Goal: Task Accomplishment & Management: Manage account settings

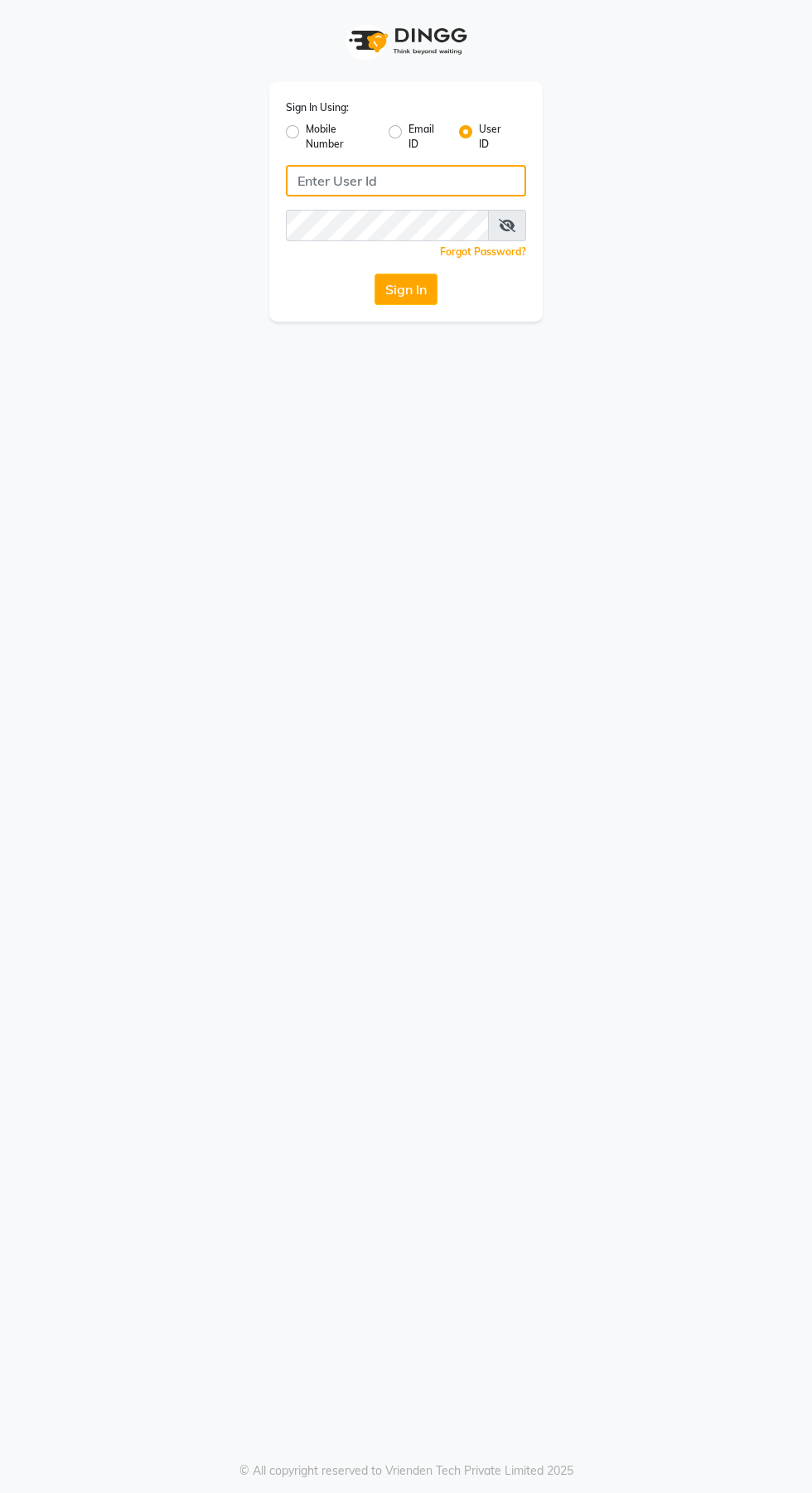
click at [375, 181] on input "Username" at bounding box center [406, 180] width 240 height 31
type input "Jhbilaspur"
click at [374, 273] on button "Sign In" at bounding box center [406, 289] width 63 height 31
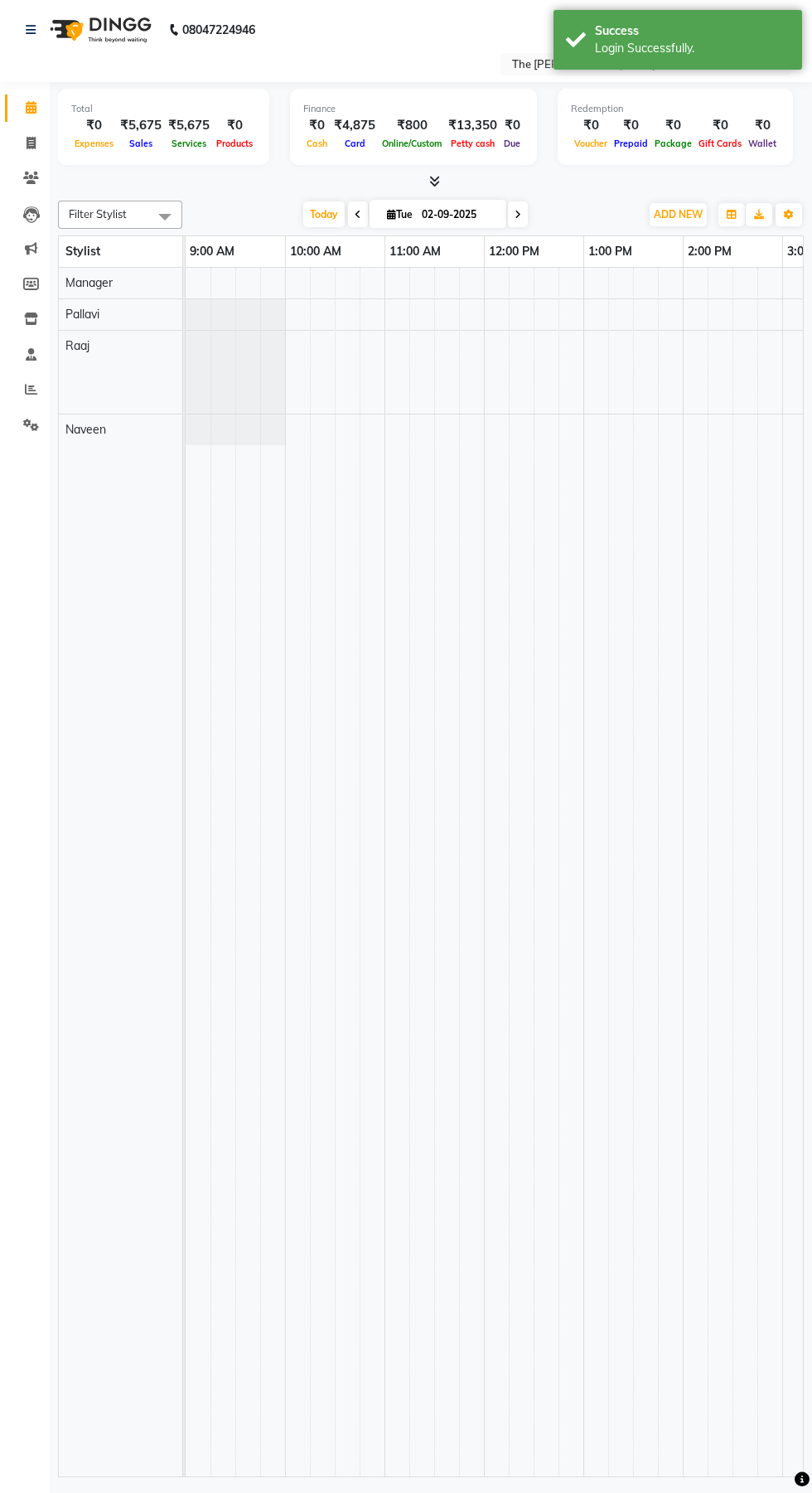
click at [434, 181] on icon at bounding box center [434, 181] width 11 height 13
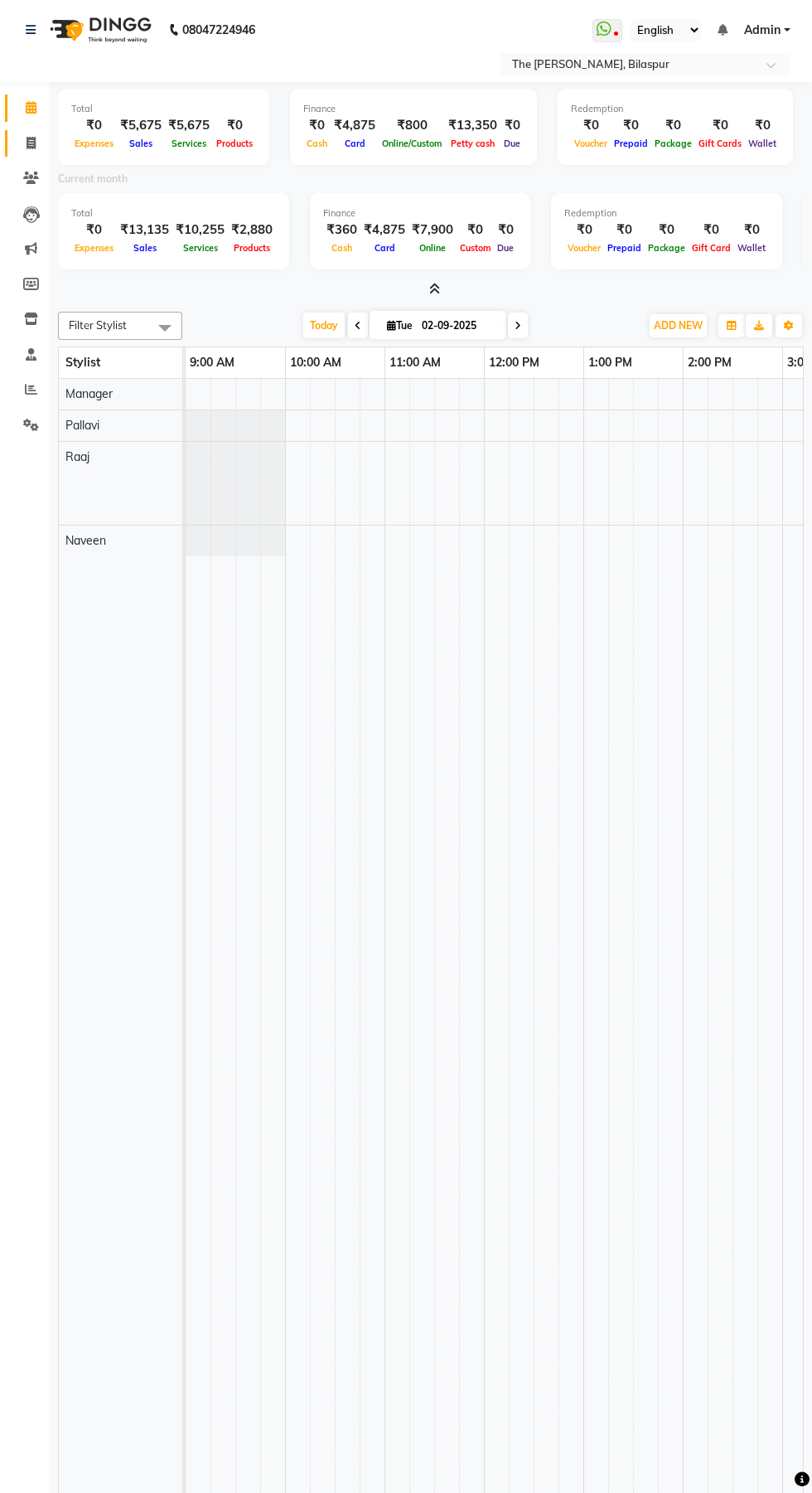
click at [24, 137] on span at bounding box center [31, 143] width 29 height 19
select select "service"
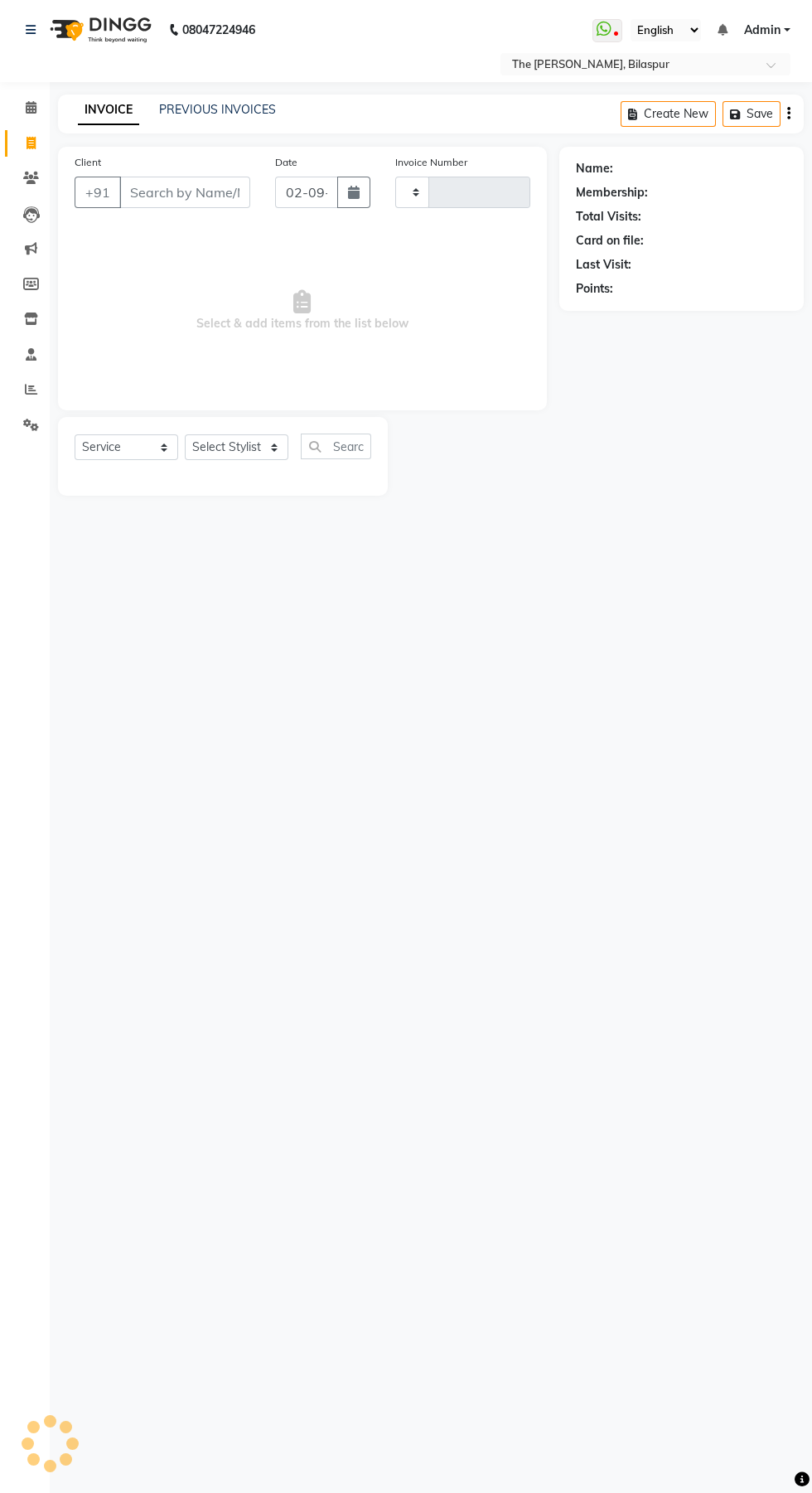
type input "0911"
select select "6473"
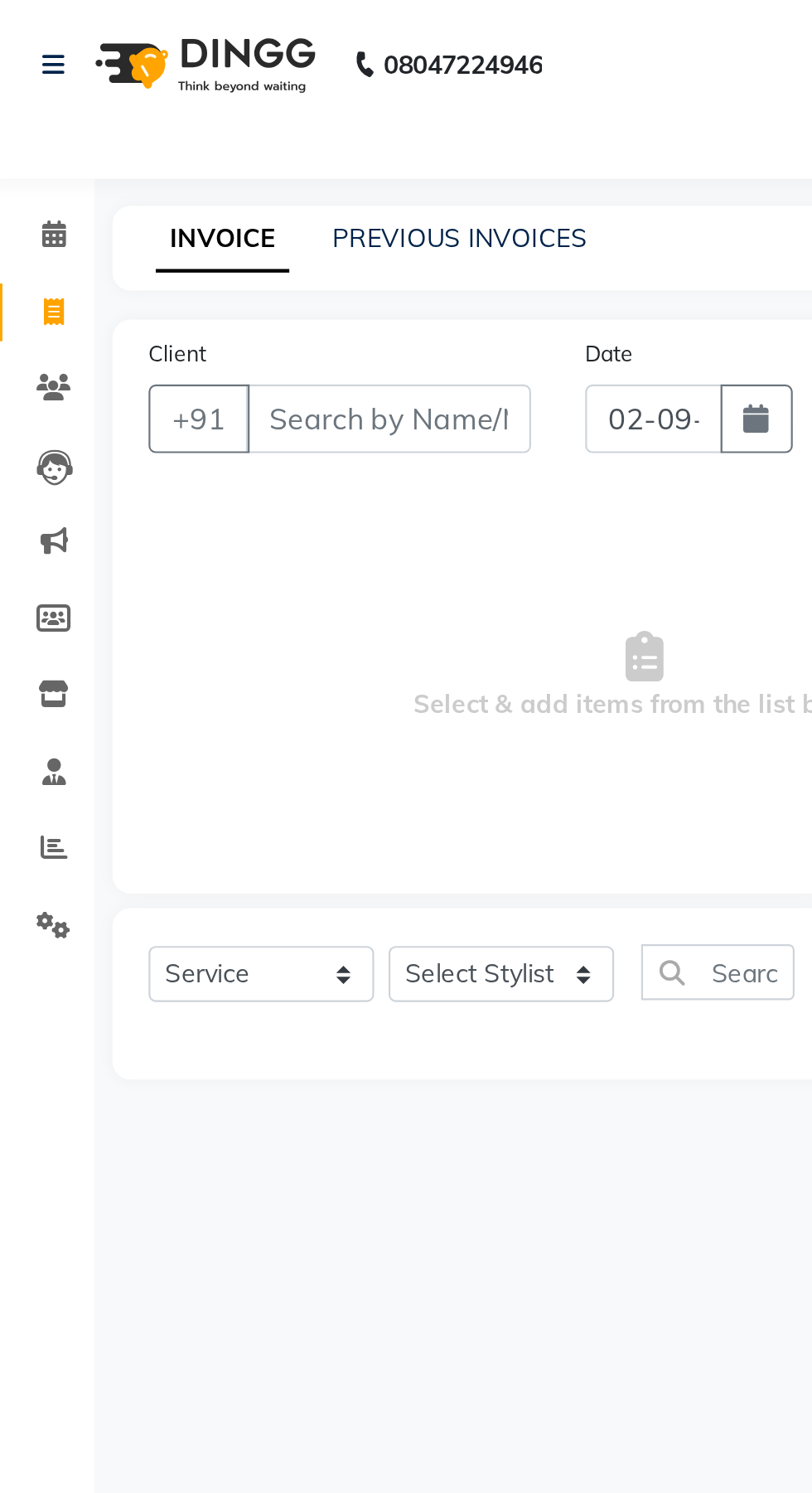
click at [117, 43] on img at bounding box center [99, 30] width 114 height 47
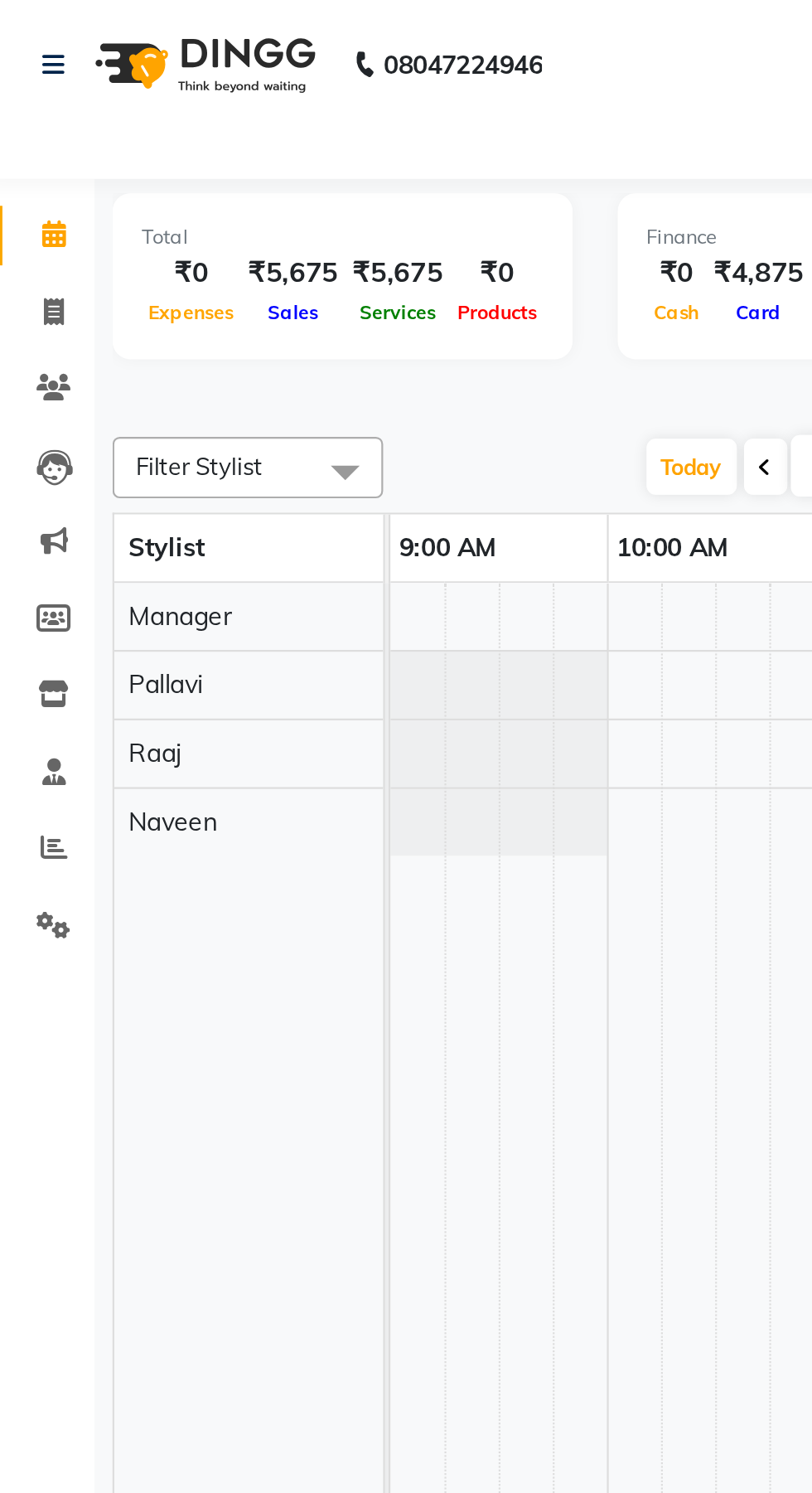
click at [230, 95] on div "Total ₹0 Expenses ₹5,675 Sales ₹5,675 Services ₹0 Products" at bounding box center [163, 126] width 211 height 76
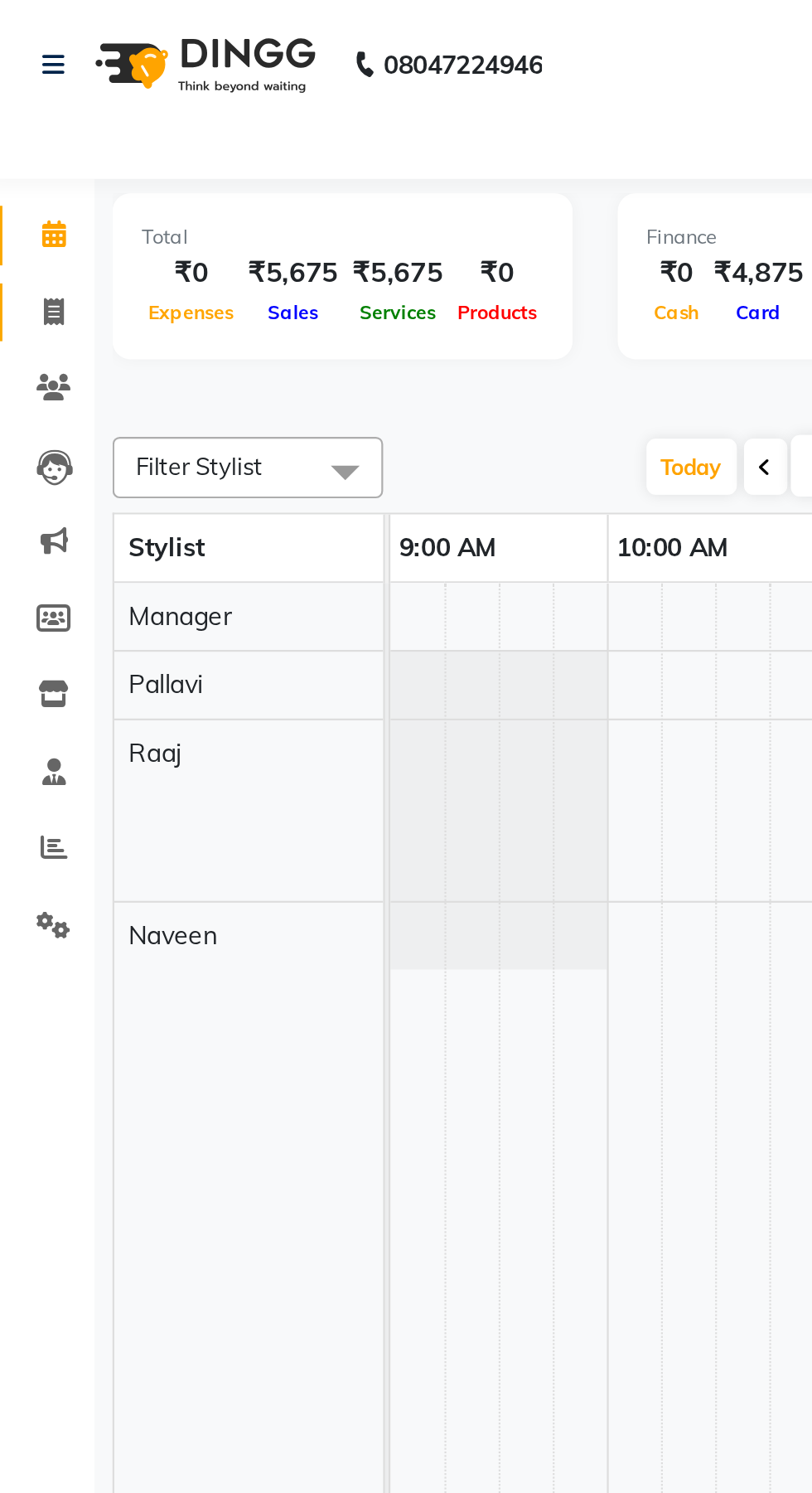
click at [40, 138] on span at bounding box center [31, 143] width 29 height 19
select select "service"
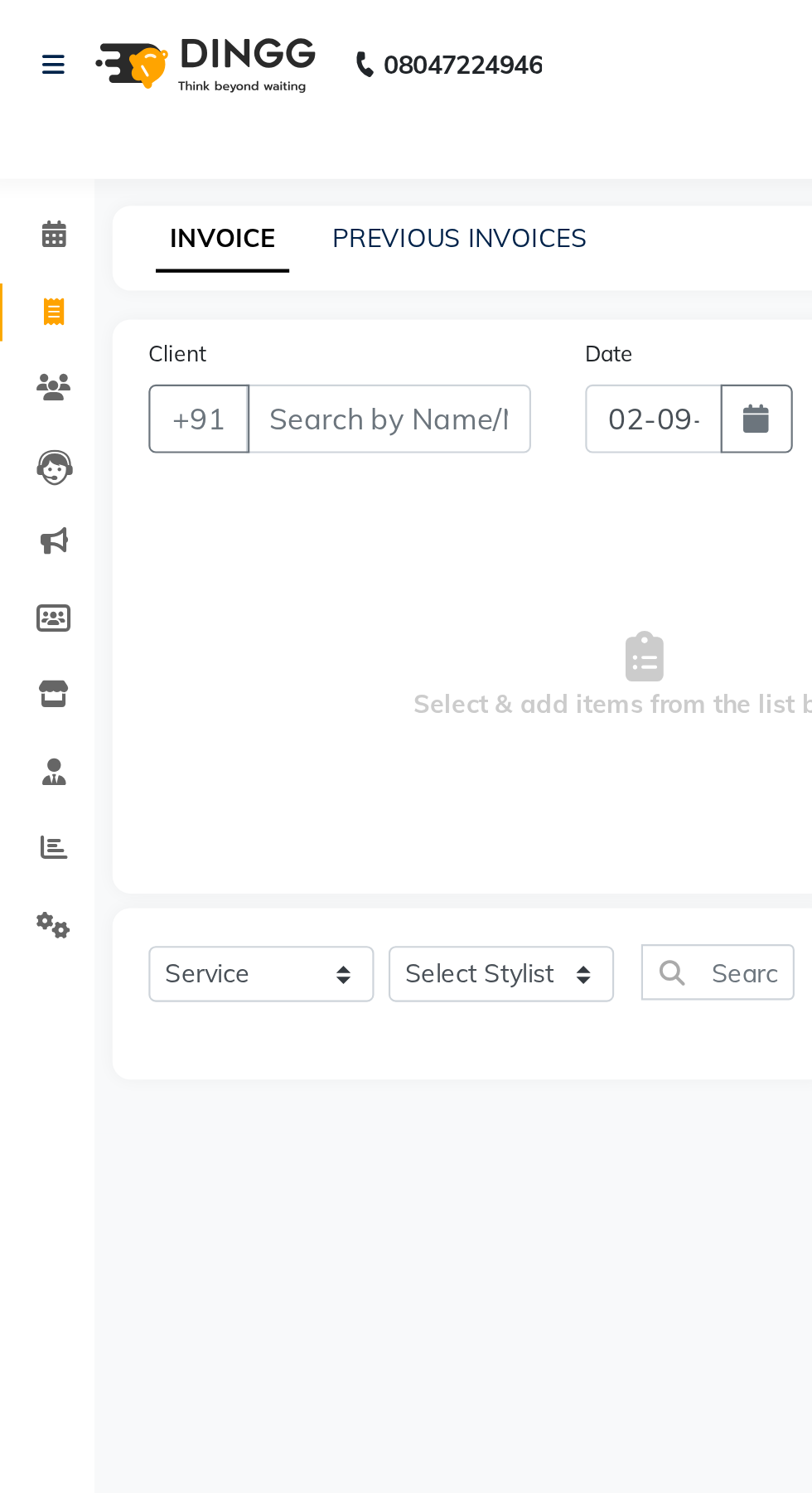
type input "0911"
select select "6473"
click at [238, 111] on link "PREVIOUS INVOICES" at bounding box center [217, 109] width 117 height 15
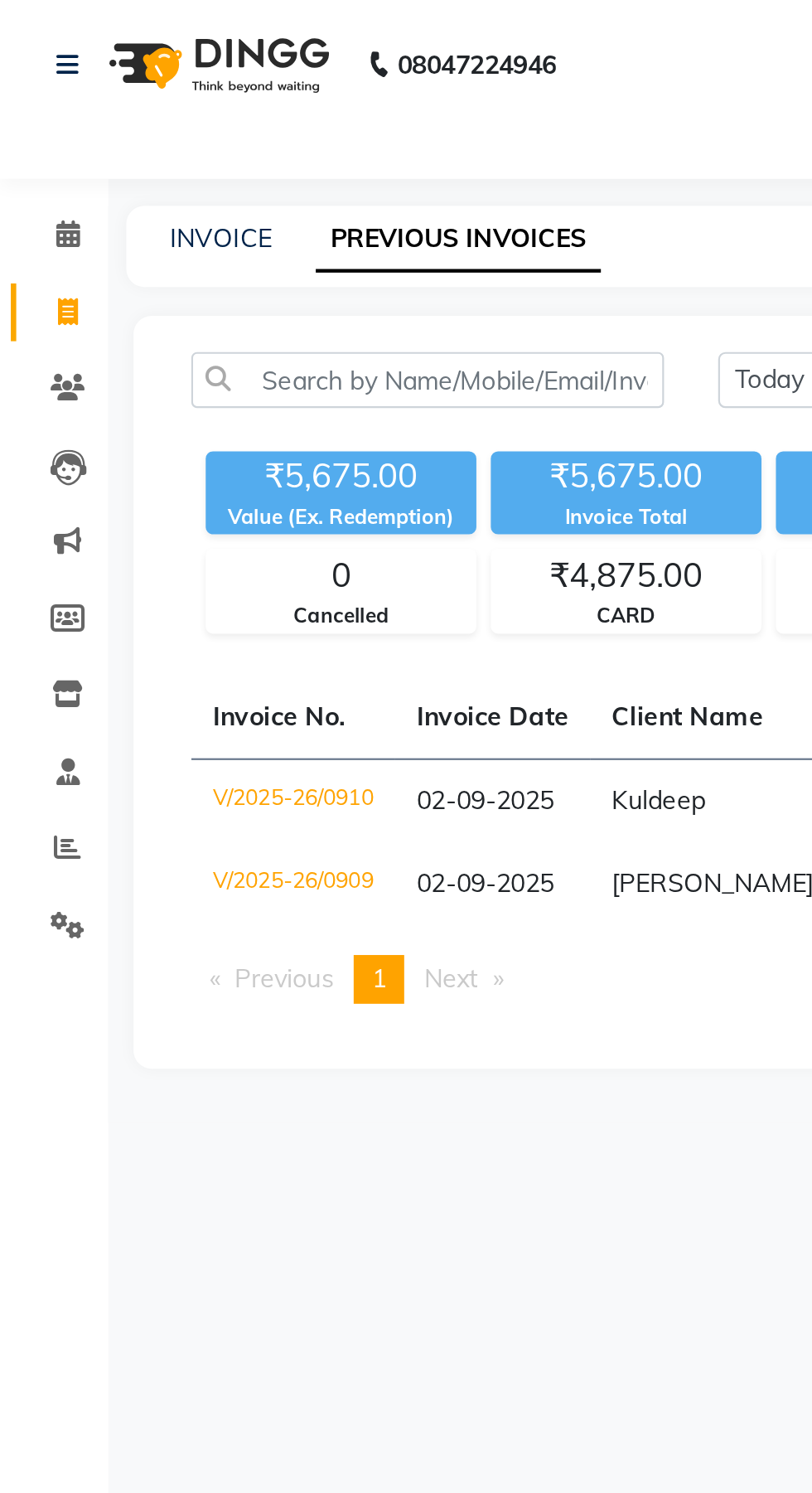
click at [312, 362] on span "Kuldeep" at bounding box center [302, 368] width 43 height 15
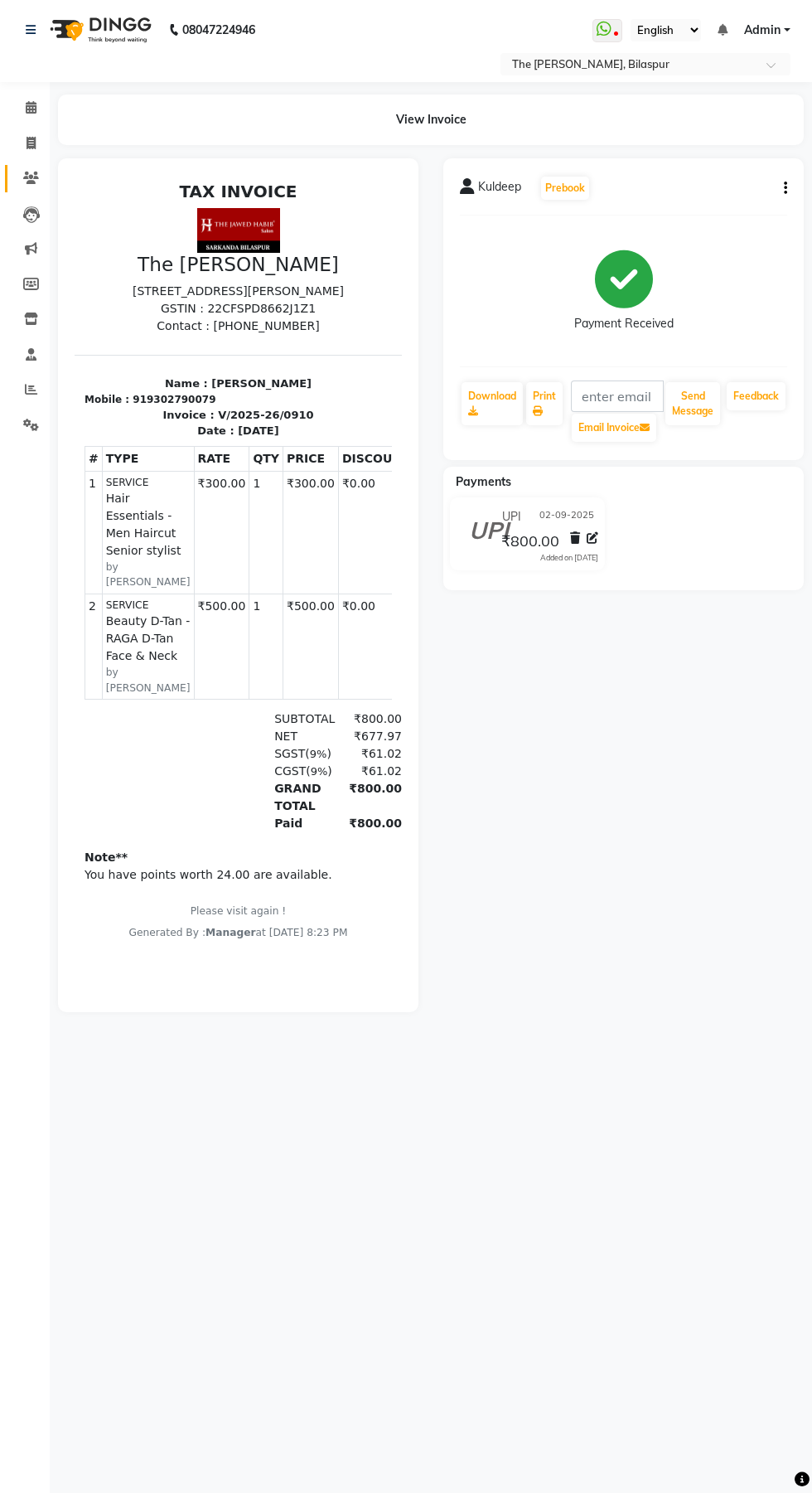
click at [45, 178] on span at bounding box center [31, 178] width 29 height 19
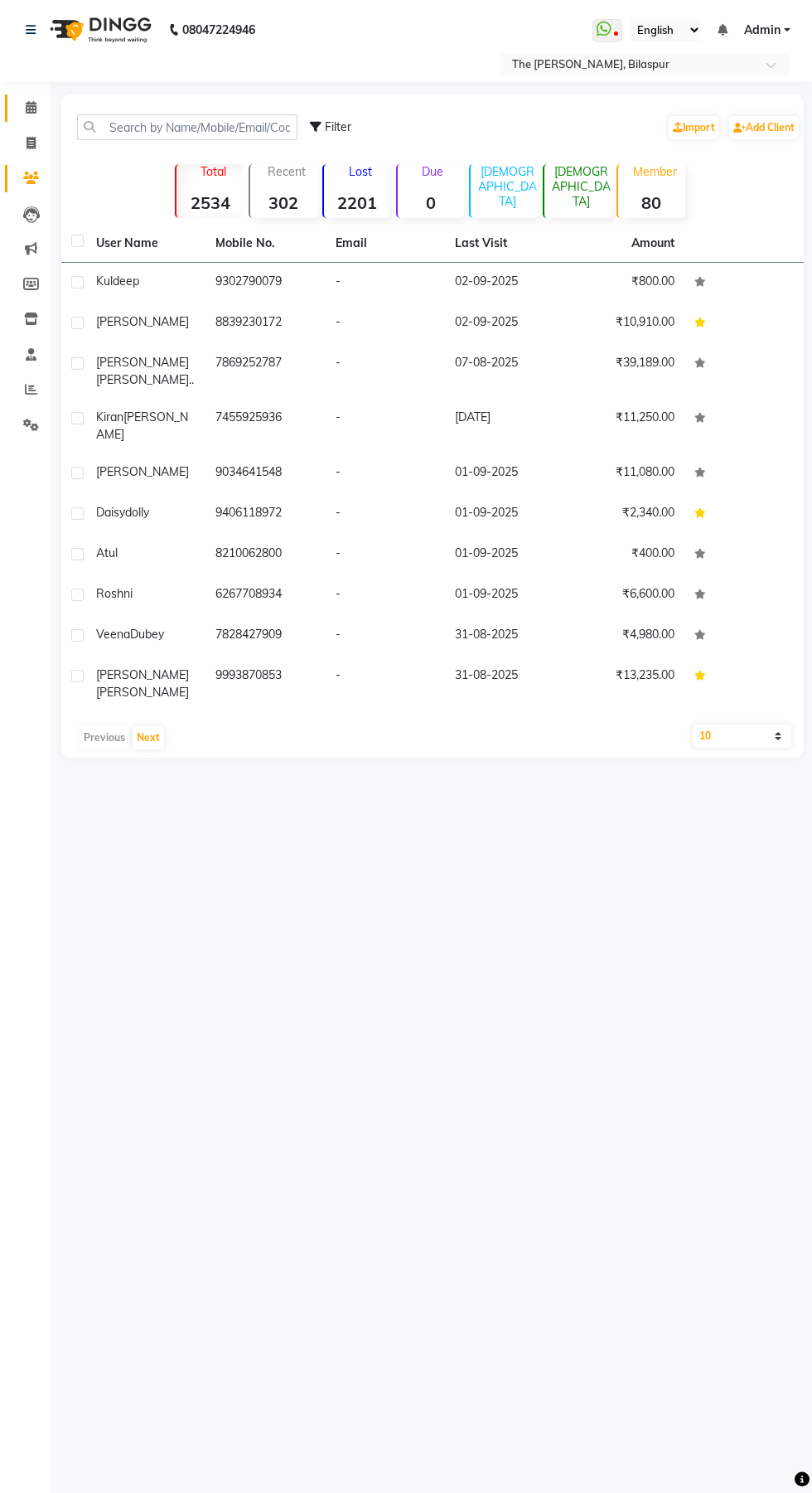
click at [37, 108] on span at bounding box center [31, 108] width 29 height 19
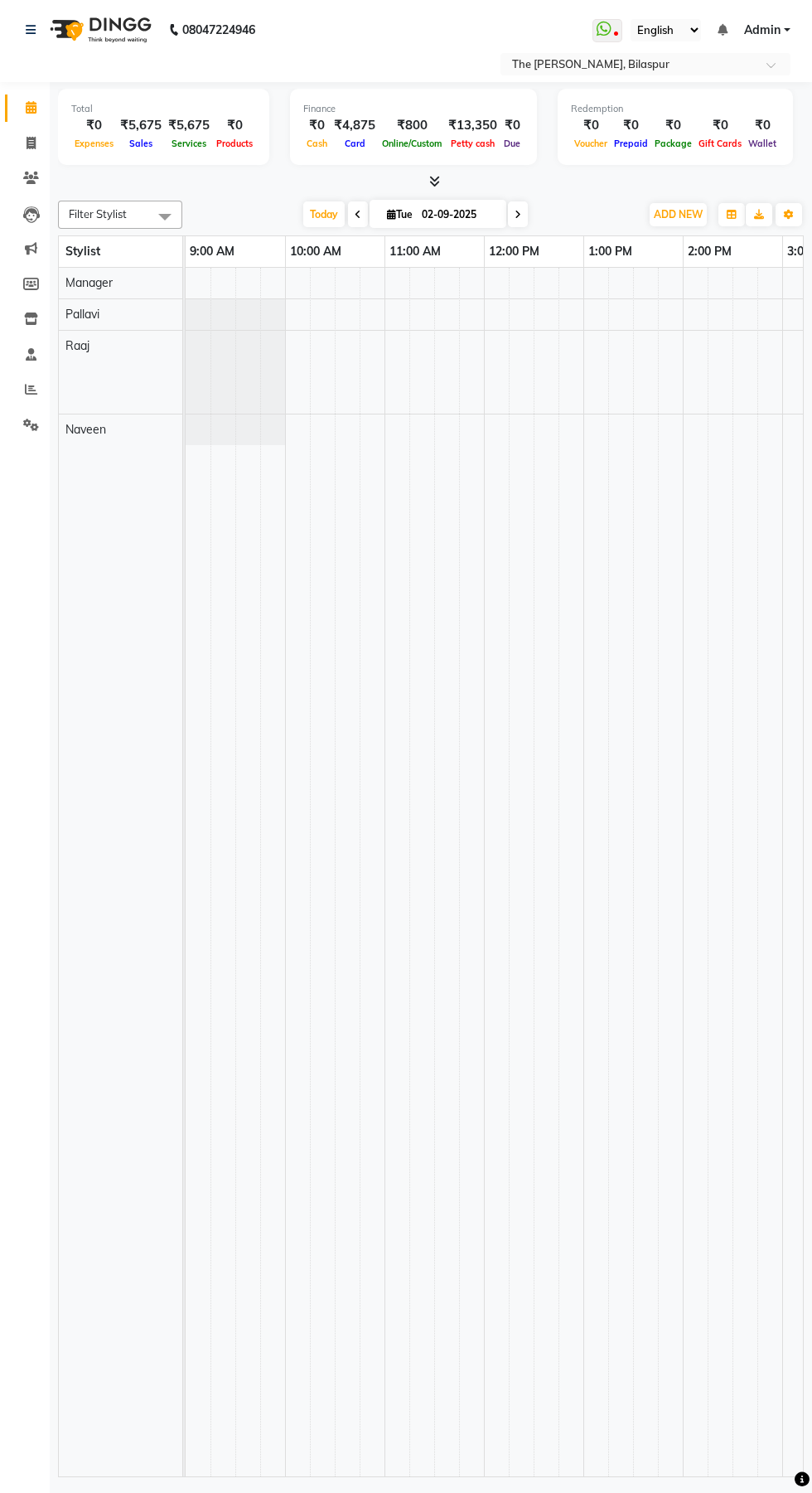
click at [459, 212] on input "02-09-2025" at bounding box center [458, 214] width 83 height 25
select select "9"
select select "2025"
click at [671, 216] on span "ADD NEW" at bounding box center [679, 214] width 49 height 13
click at [667, 353] on link "Add Transaction" at bounding box center [641, 352] width 131 height 21
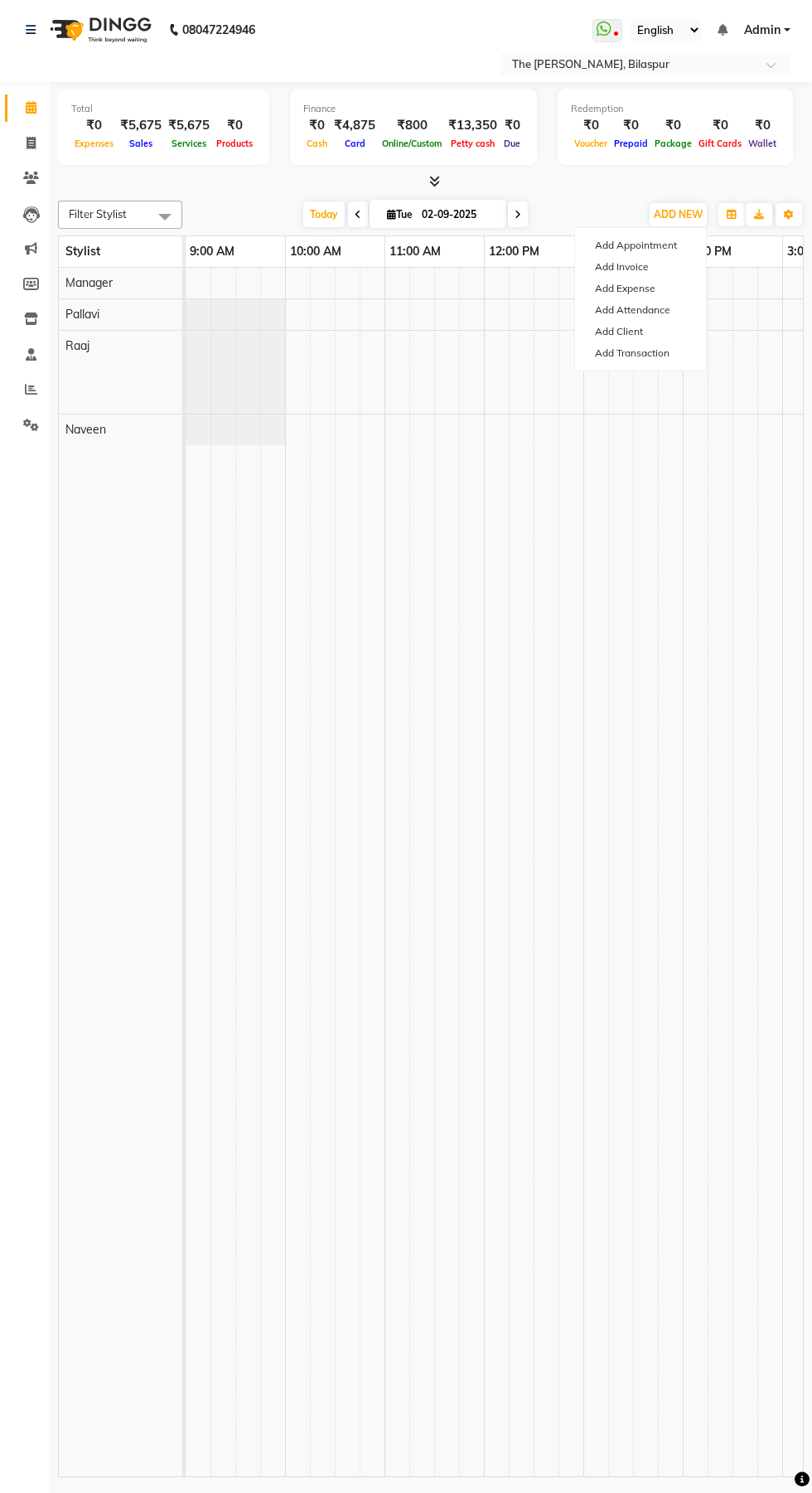
select select "direct"
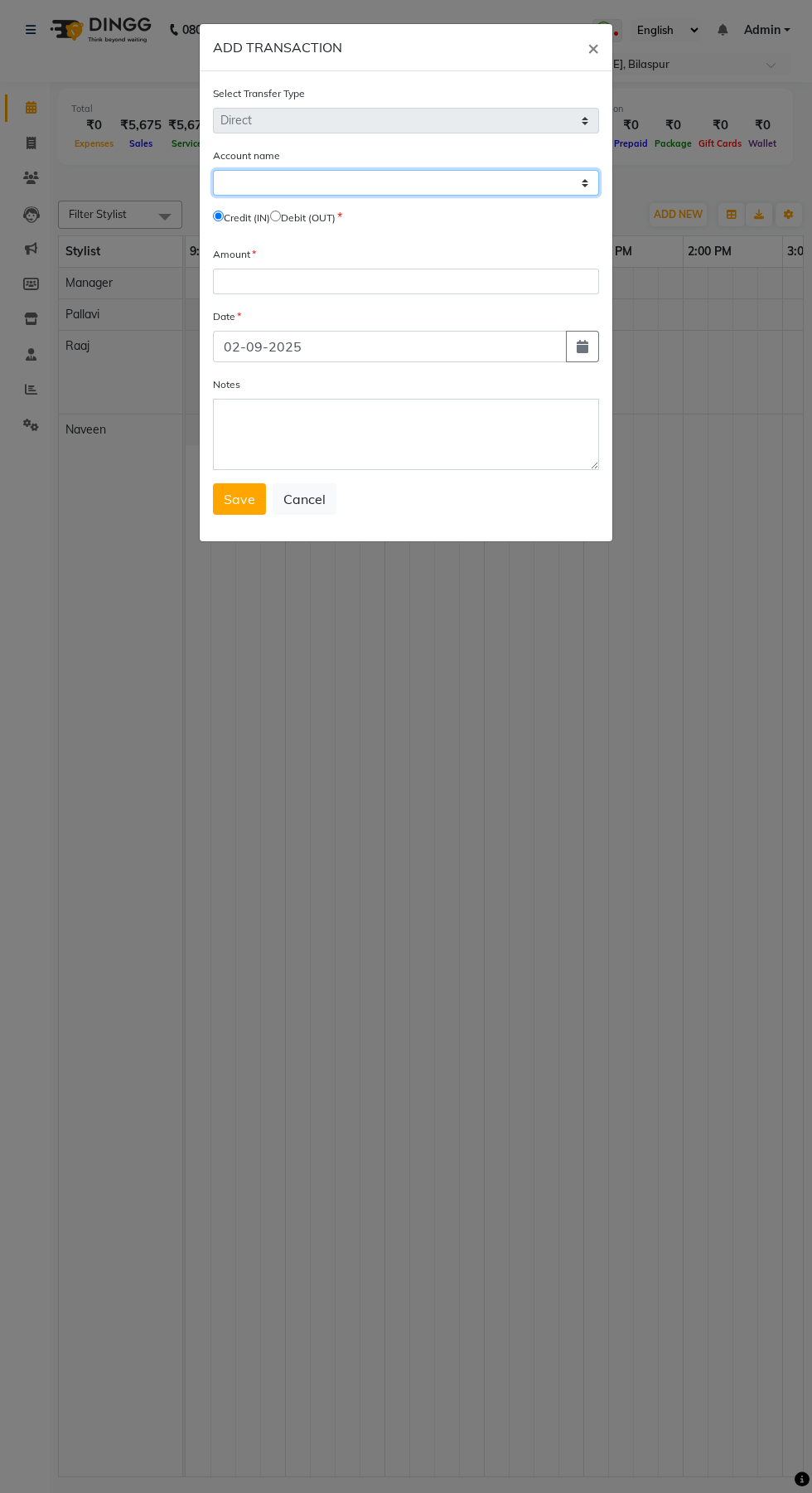
click at [403, 177] on select "Select [PERSON_NAME] Cash Icici" at bounding box center [406, 182] width 386 height 25
select select "5495"
click at [213, 170] on select "Select [PERSON_NAME] Cash Icici" at bounding box center [406, 182] width 386 height 25
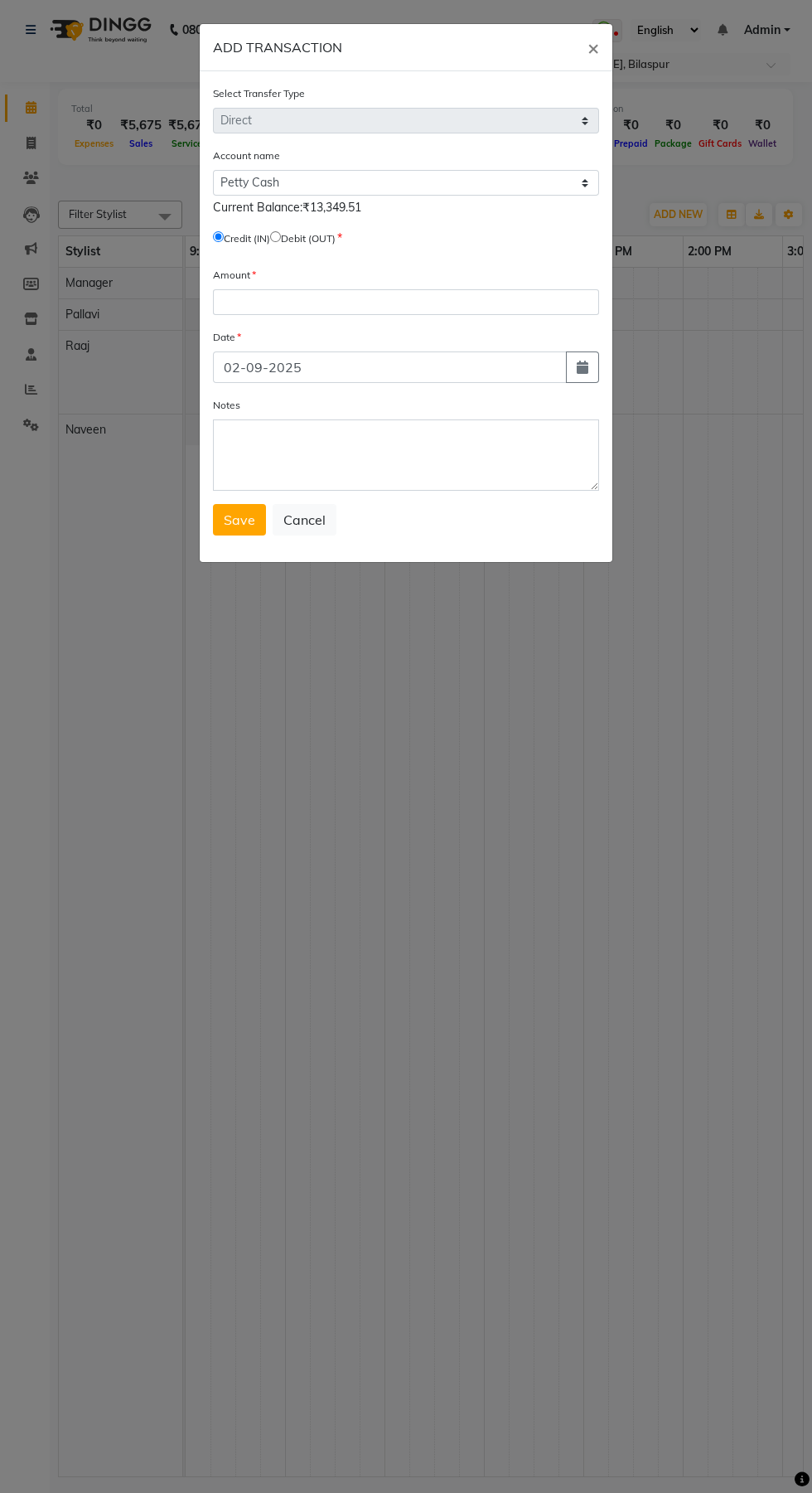
click at [281, 235] on input "radio" at bounding box center [275, 236] width 11 height 11
radio input "true"
click at [420, 303] on input "number" at bounding box center [406, 302] width 386 height 25
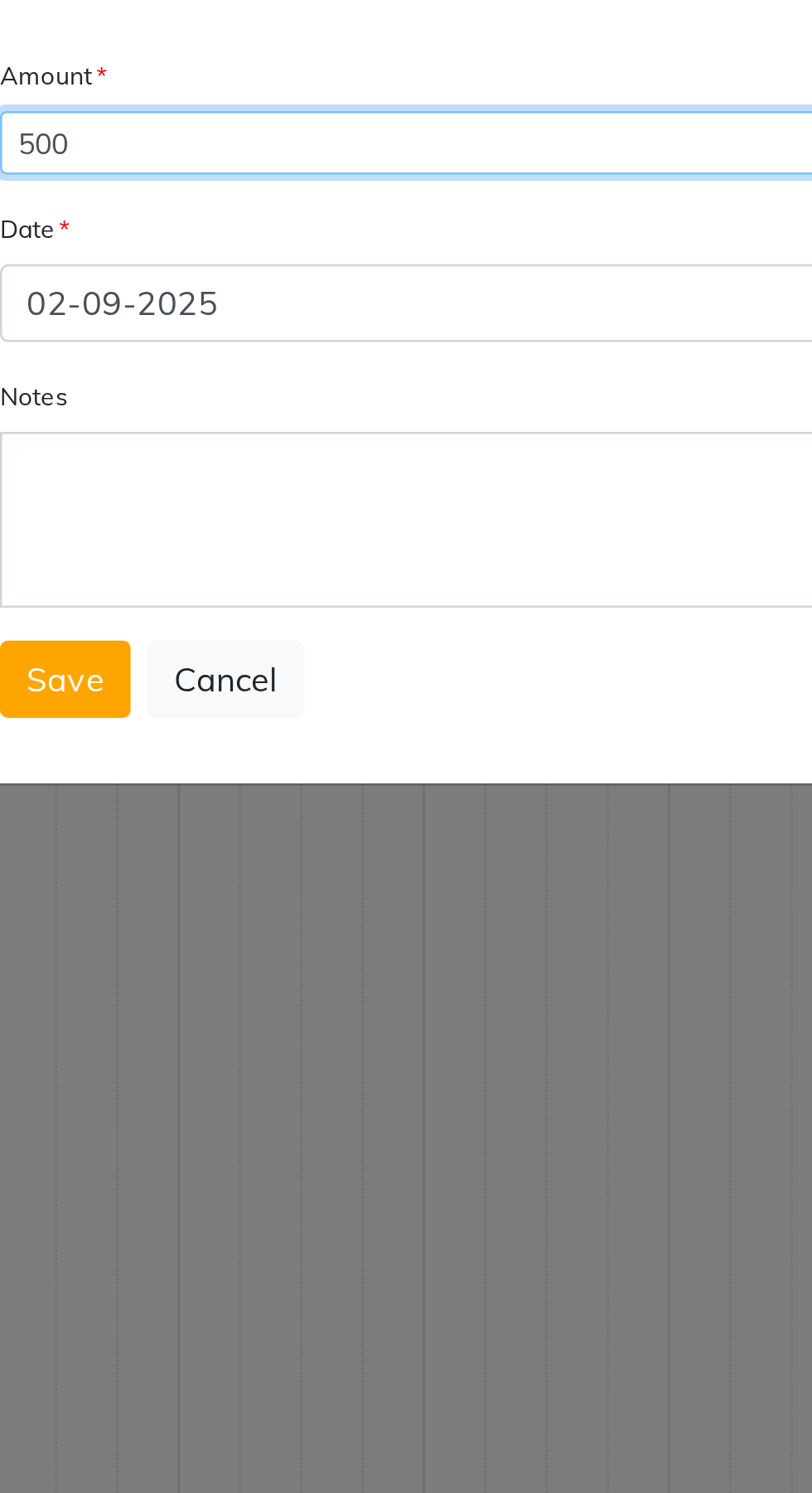
type input "500"
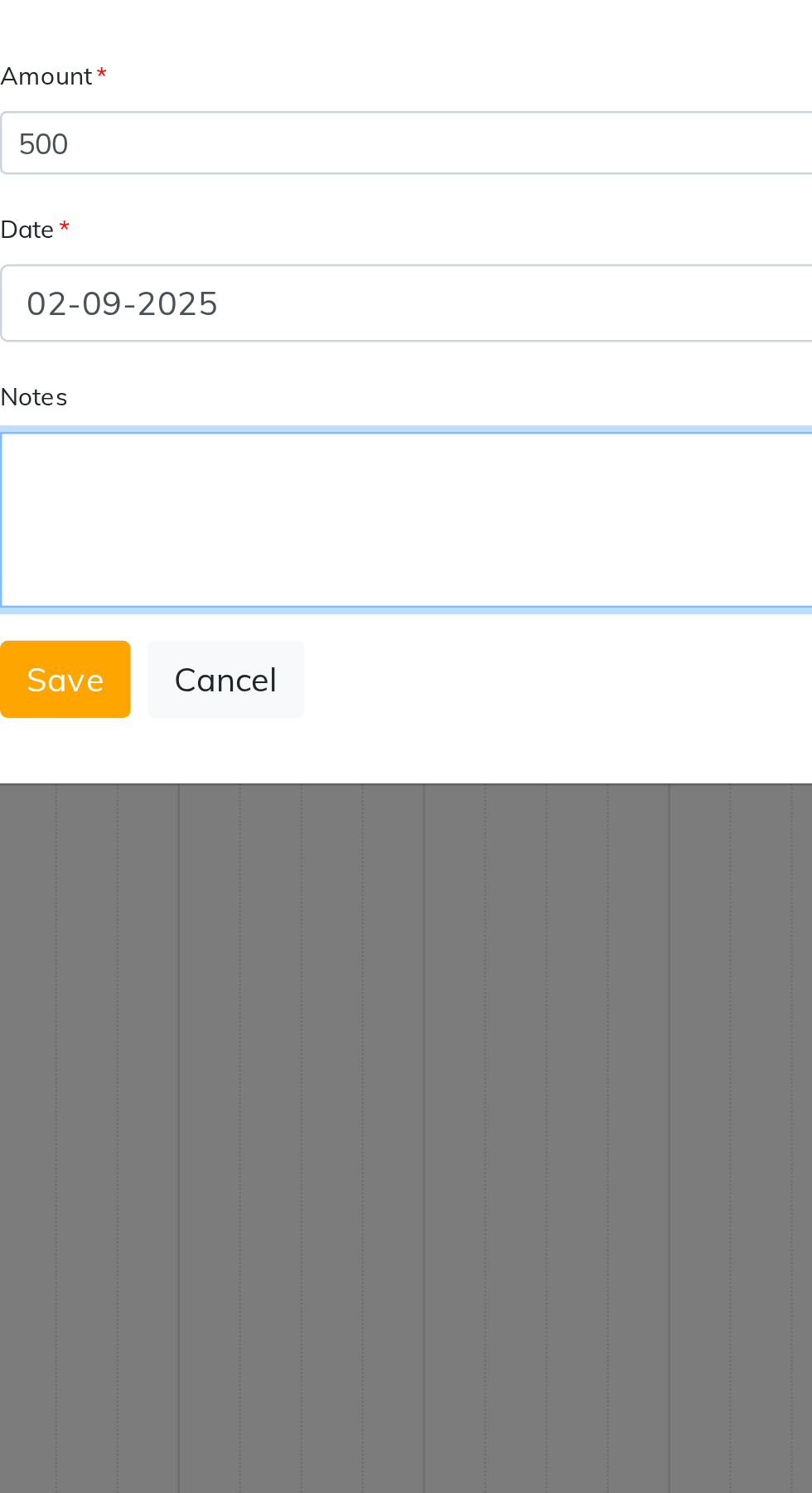
click at [348, 444] on textarea "Notes" at bounding box center [406, 455] width 386 height 71
type textarea "Upi exchange"
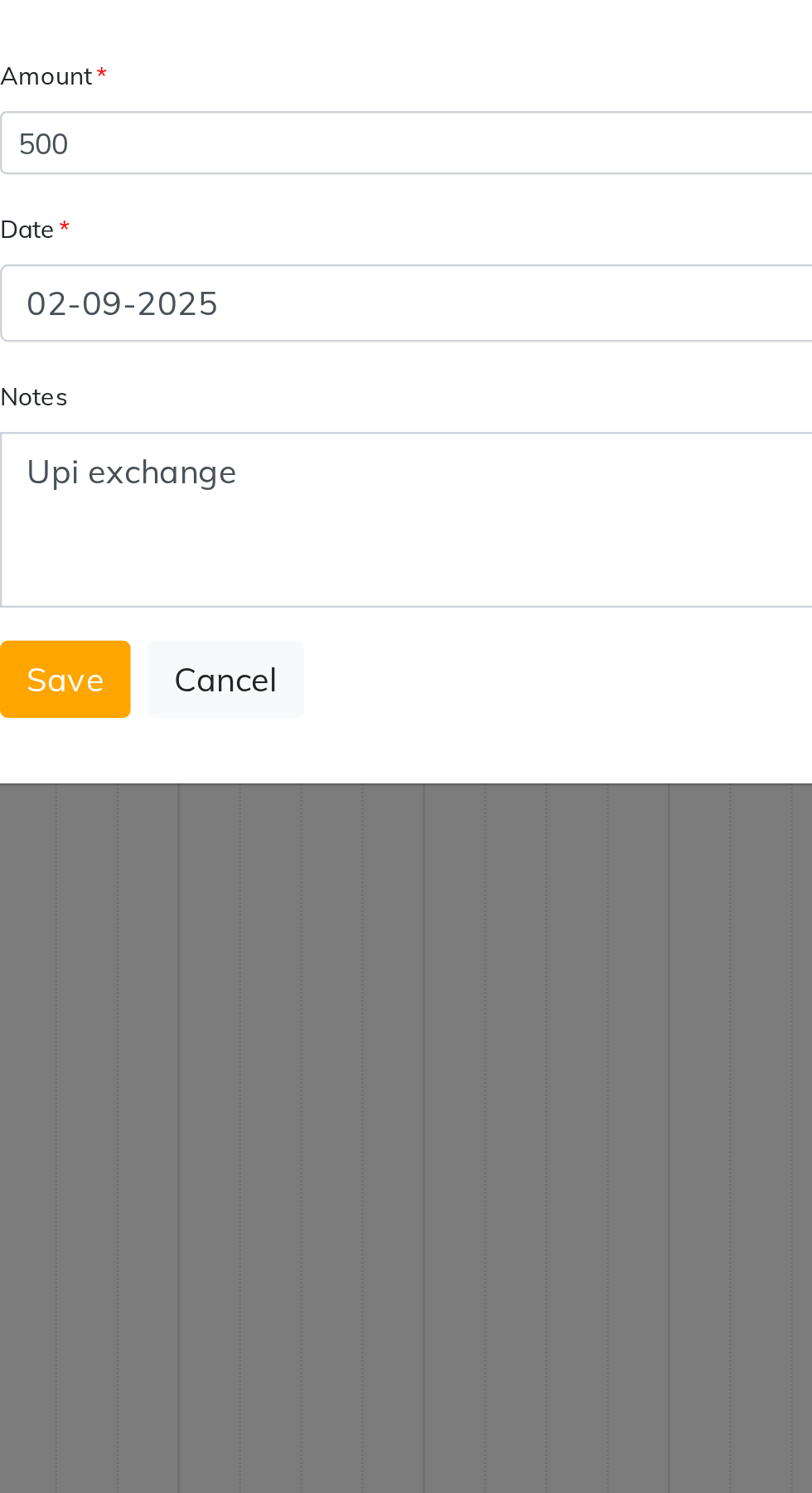
click at [254, 525] on span "Save" at bounding box center [239, 520] width 31 height 17
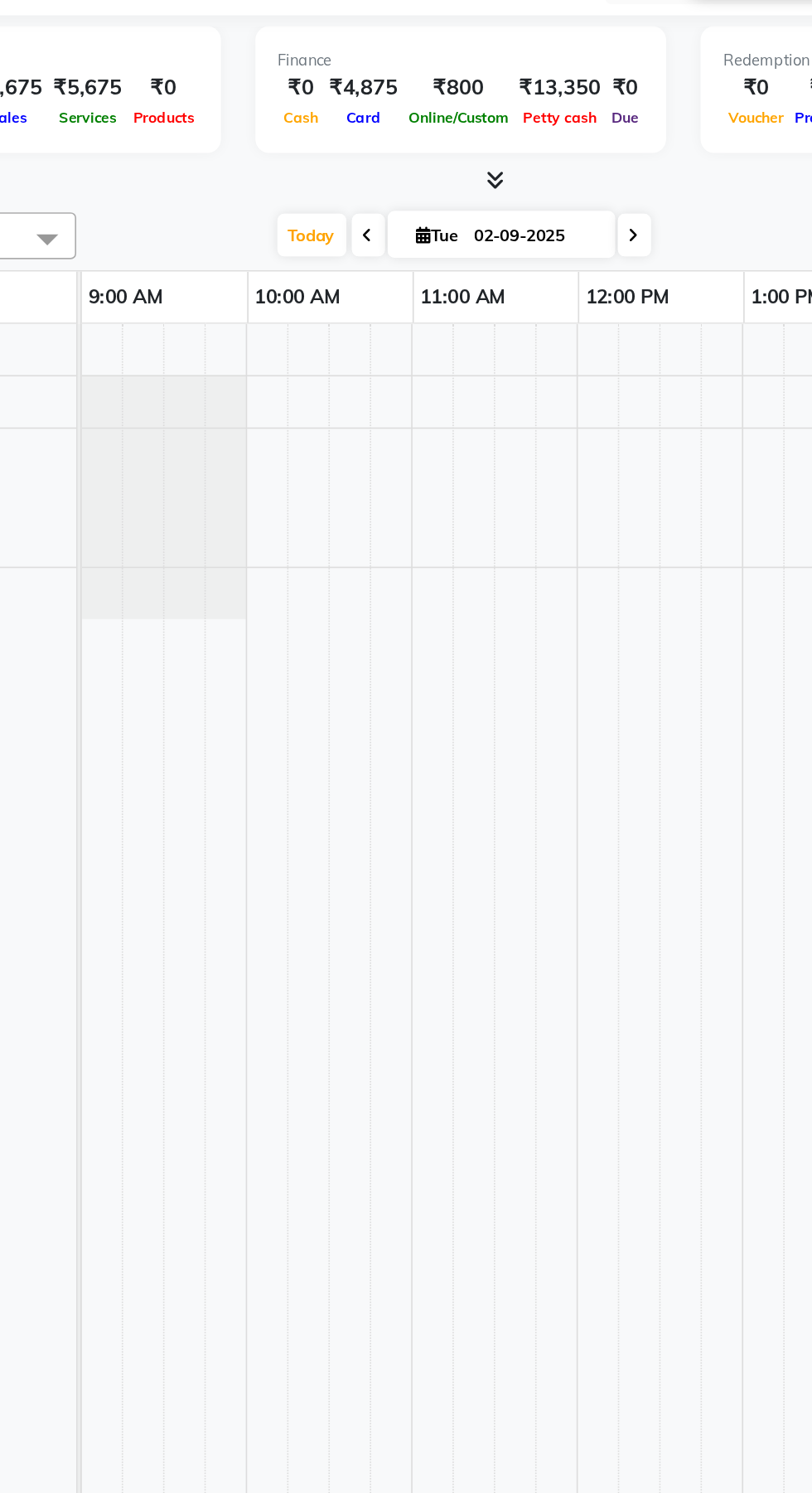
scroll to position [0, 1]
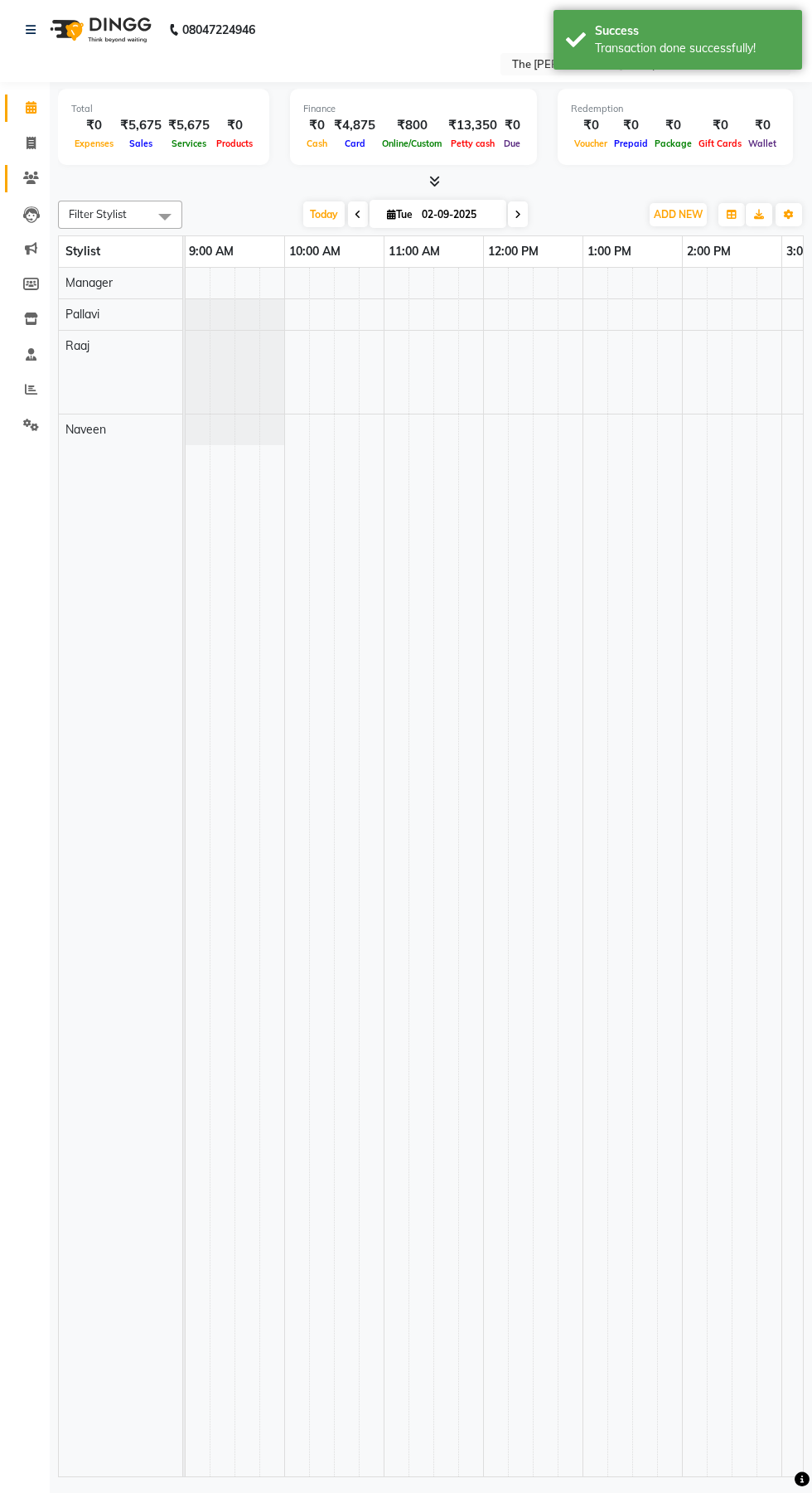
click at [37, 187] on span at bounding box center [31, 178] width 29 height 19
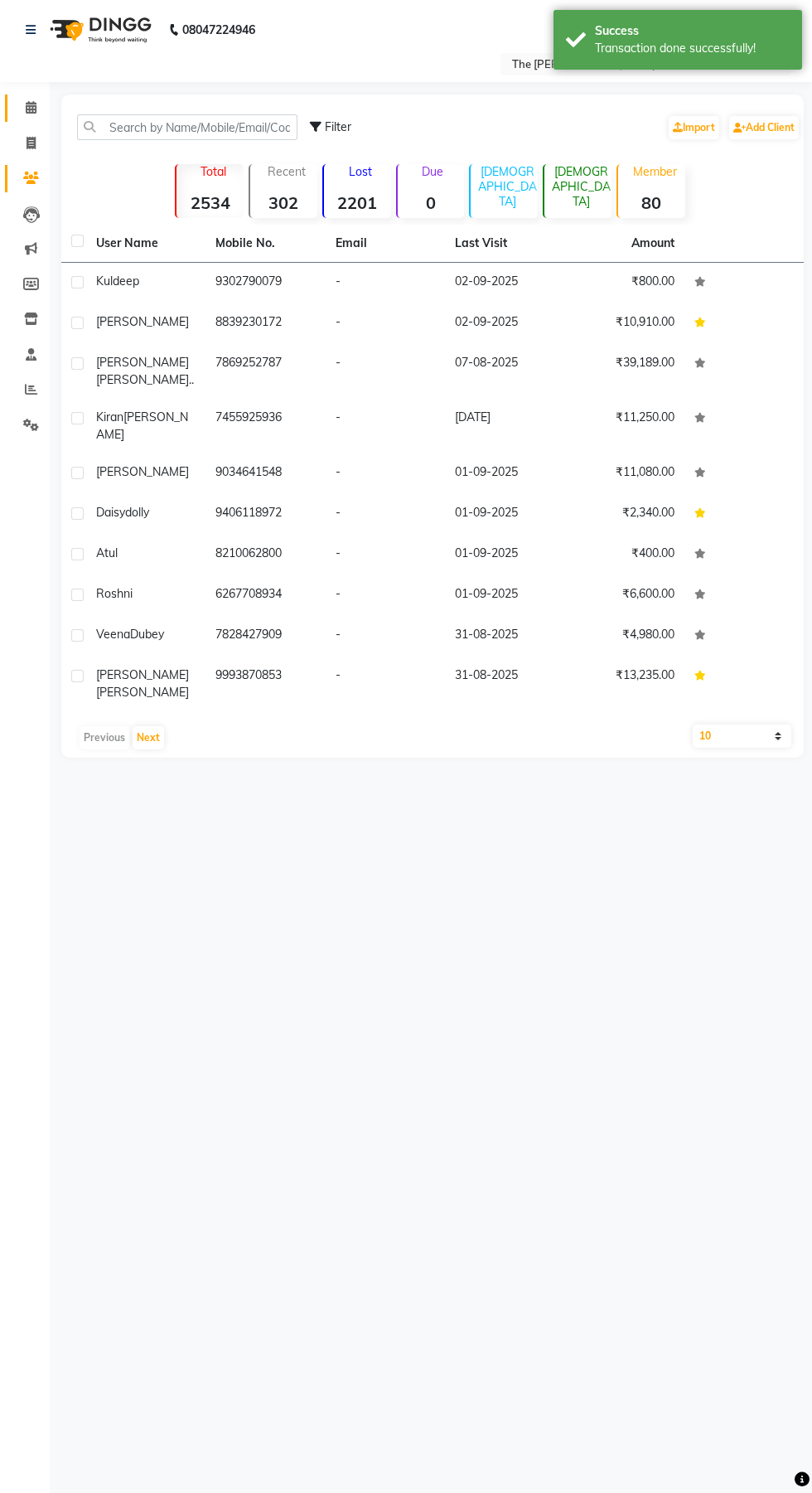
click at [31, 107] on icon at bounding box center [31, 107] width 11 height 13
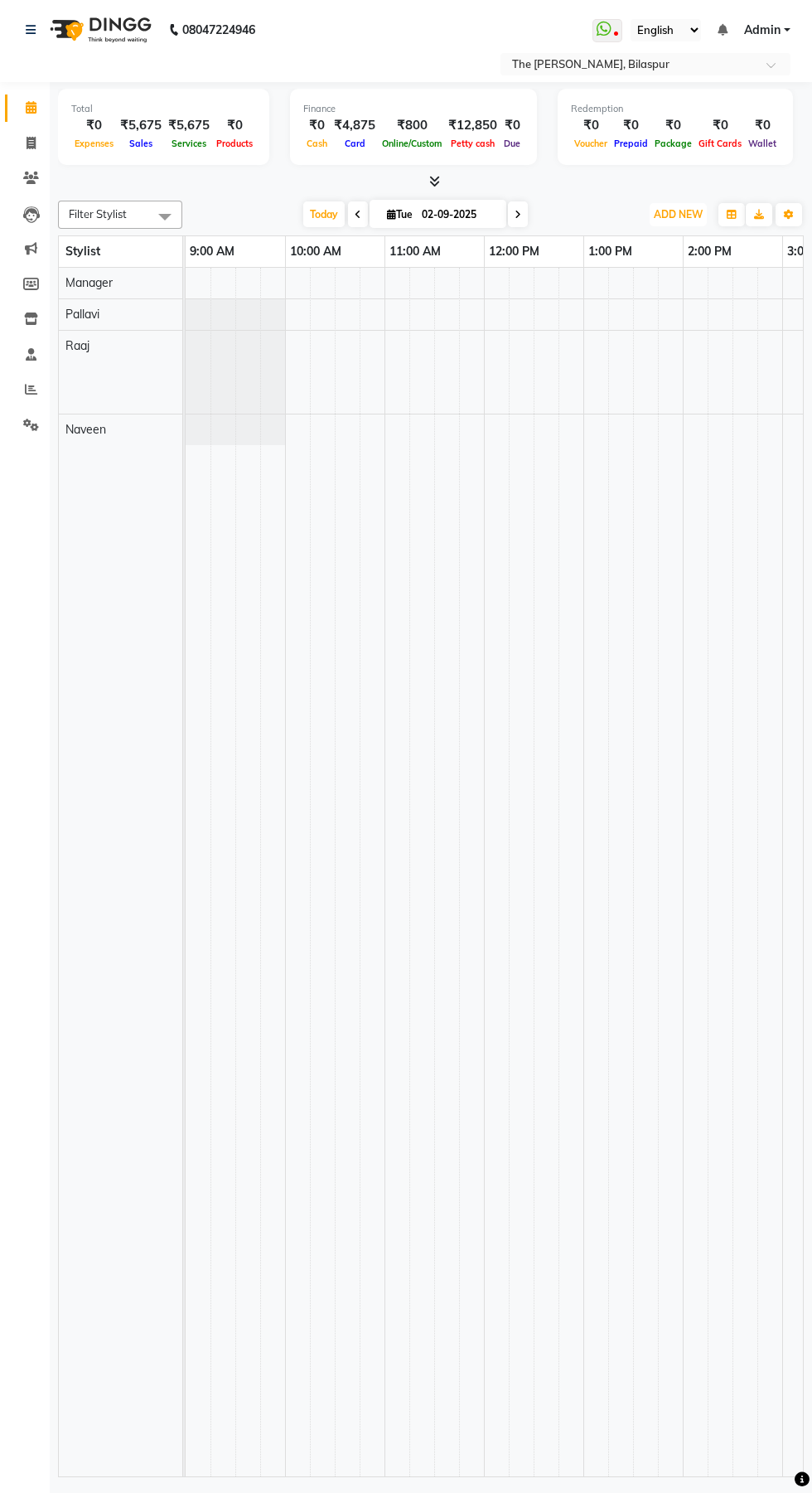
click at [682, 208] on span "ADD NEW" at bounding box center [679, 214] width 49 height 13
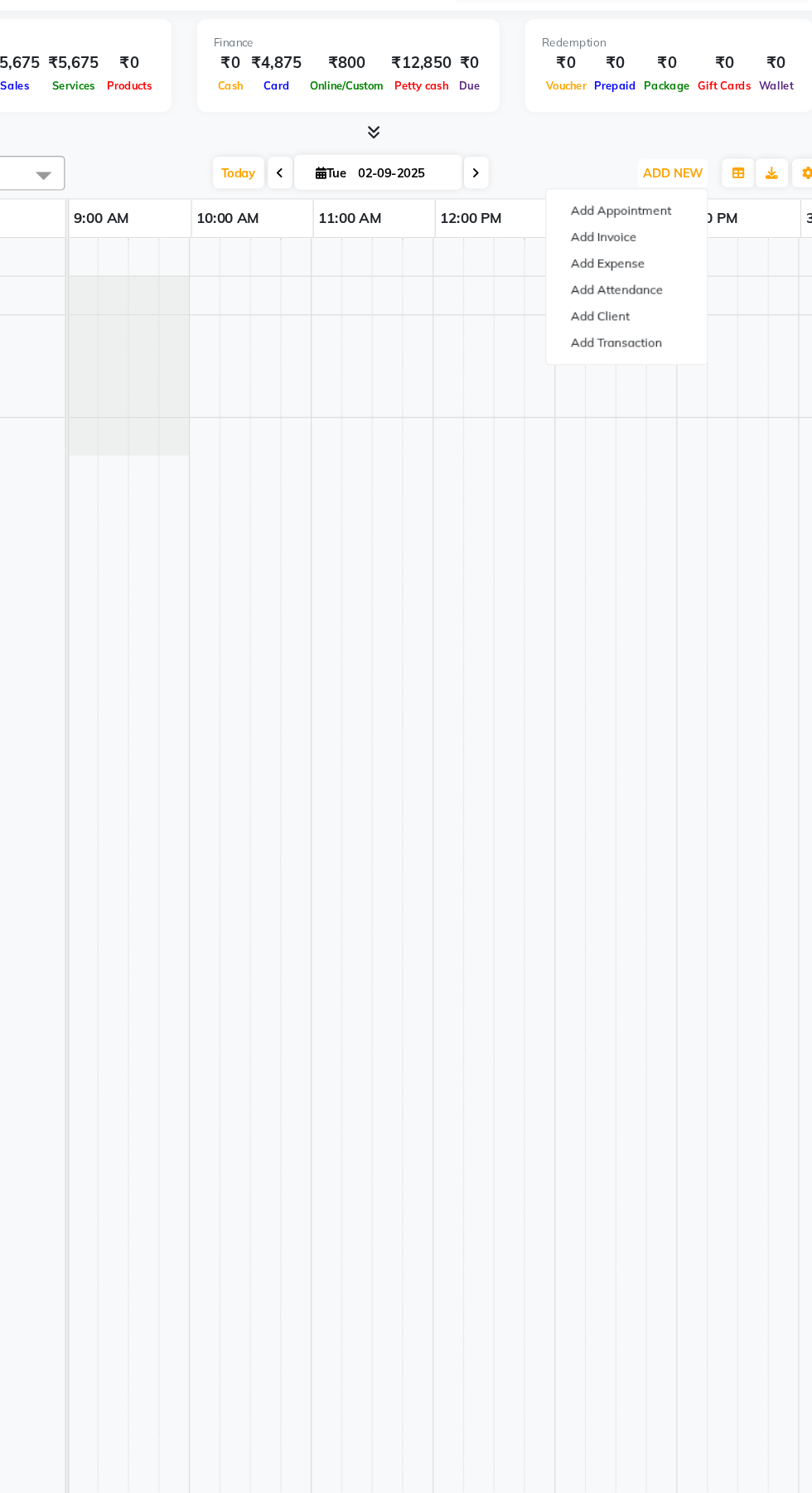
scroll to position [0, 2]
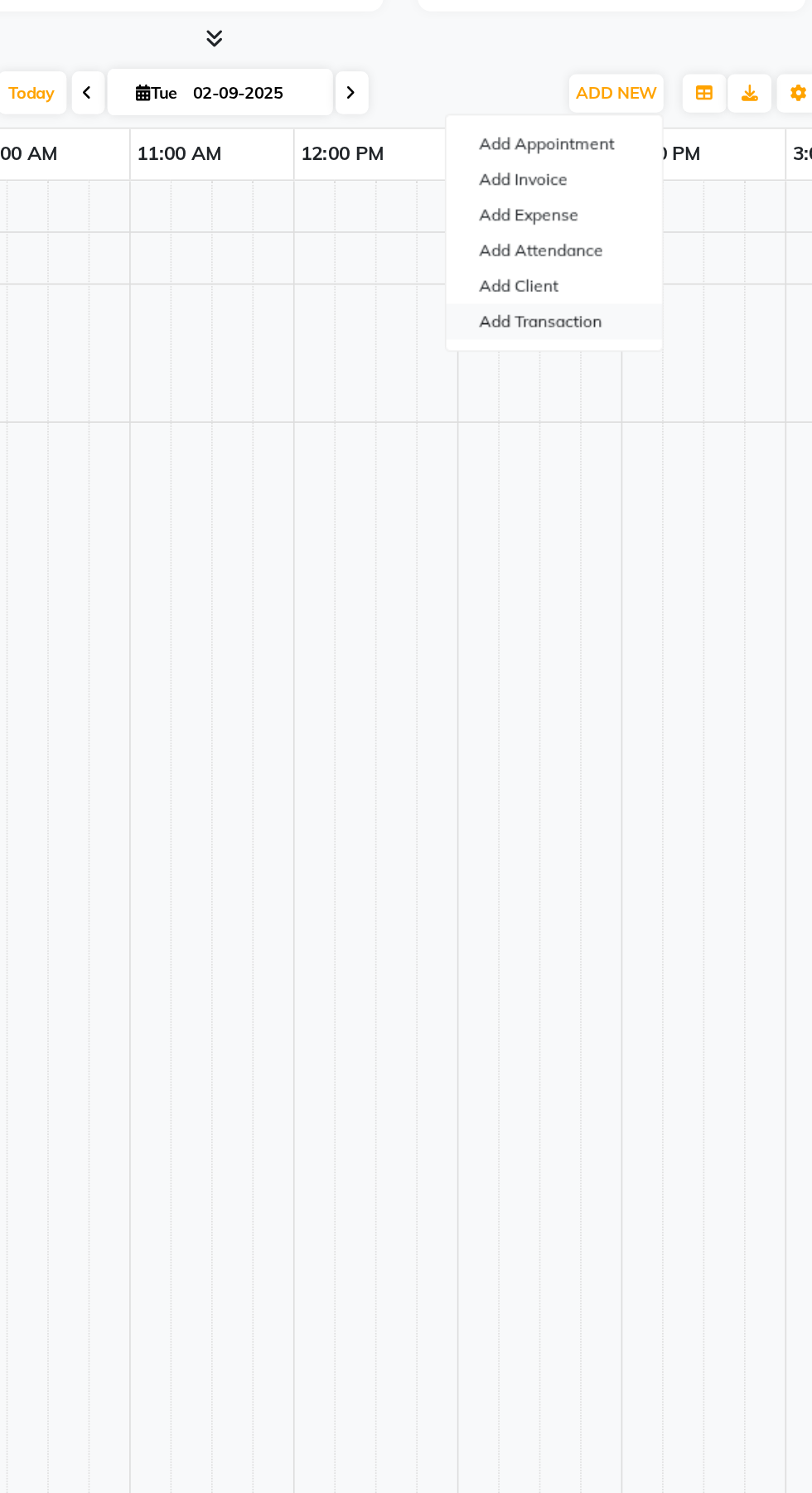
click at [664, 362] on link "Add Transaction" at bounding box center [641, 352] width 131 height 21
select select "direct"
select select
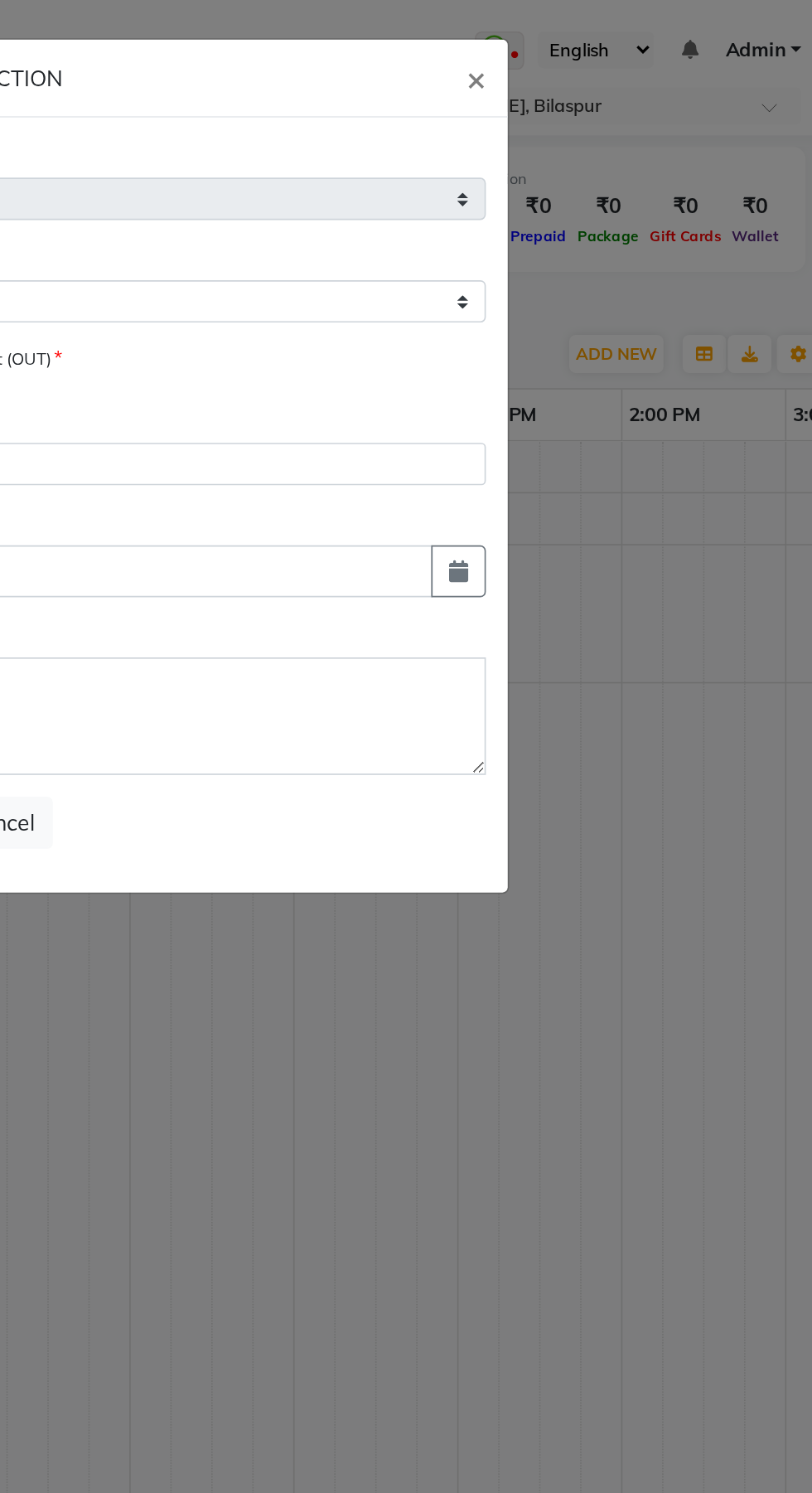
click at [602, 51] on button "×" at bounding box center [593, 47] width 38 height 47
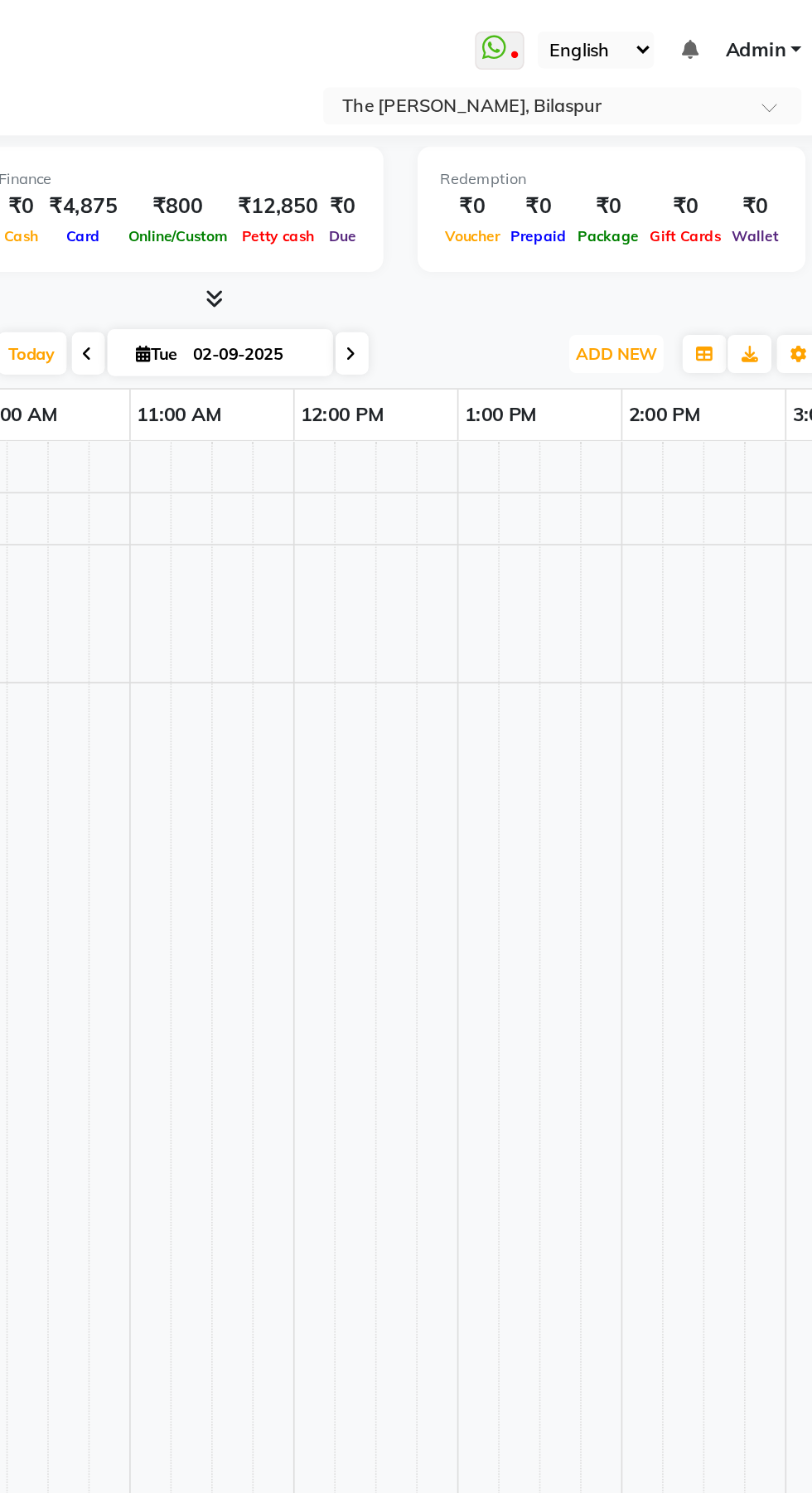
click at [677, 210] on span "ADD NEW" at bounding box center [679, 214] width 49 height 13
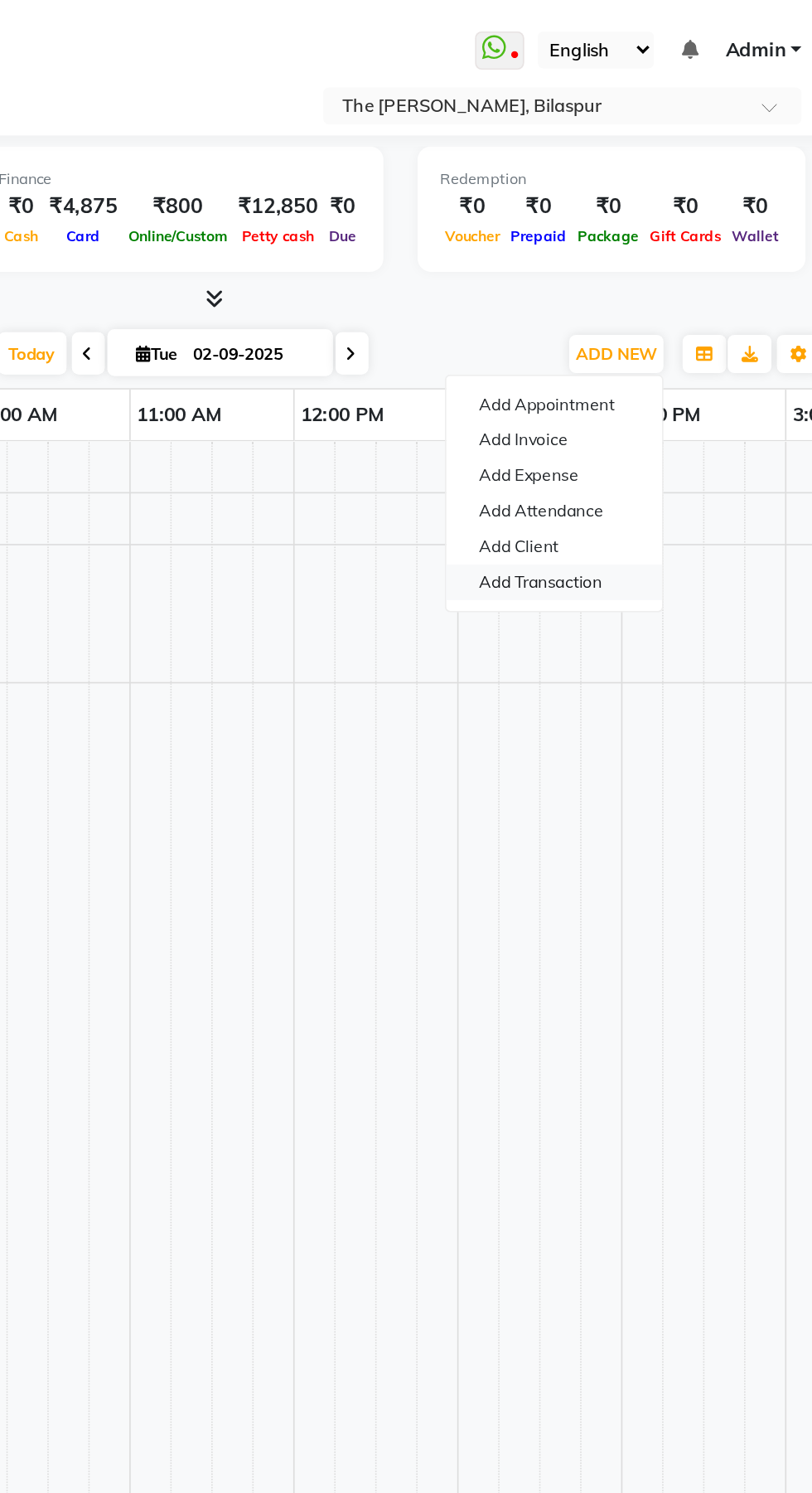
click at [669, 348] on link "Add Transaction" at bounding box center [641, 352] width 131 height 21
select select "direct"
select select
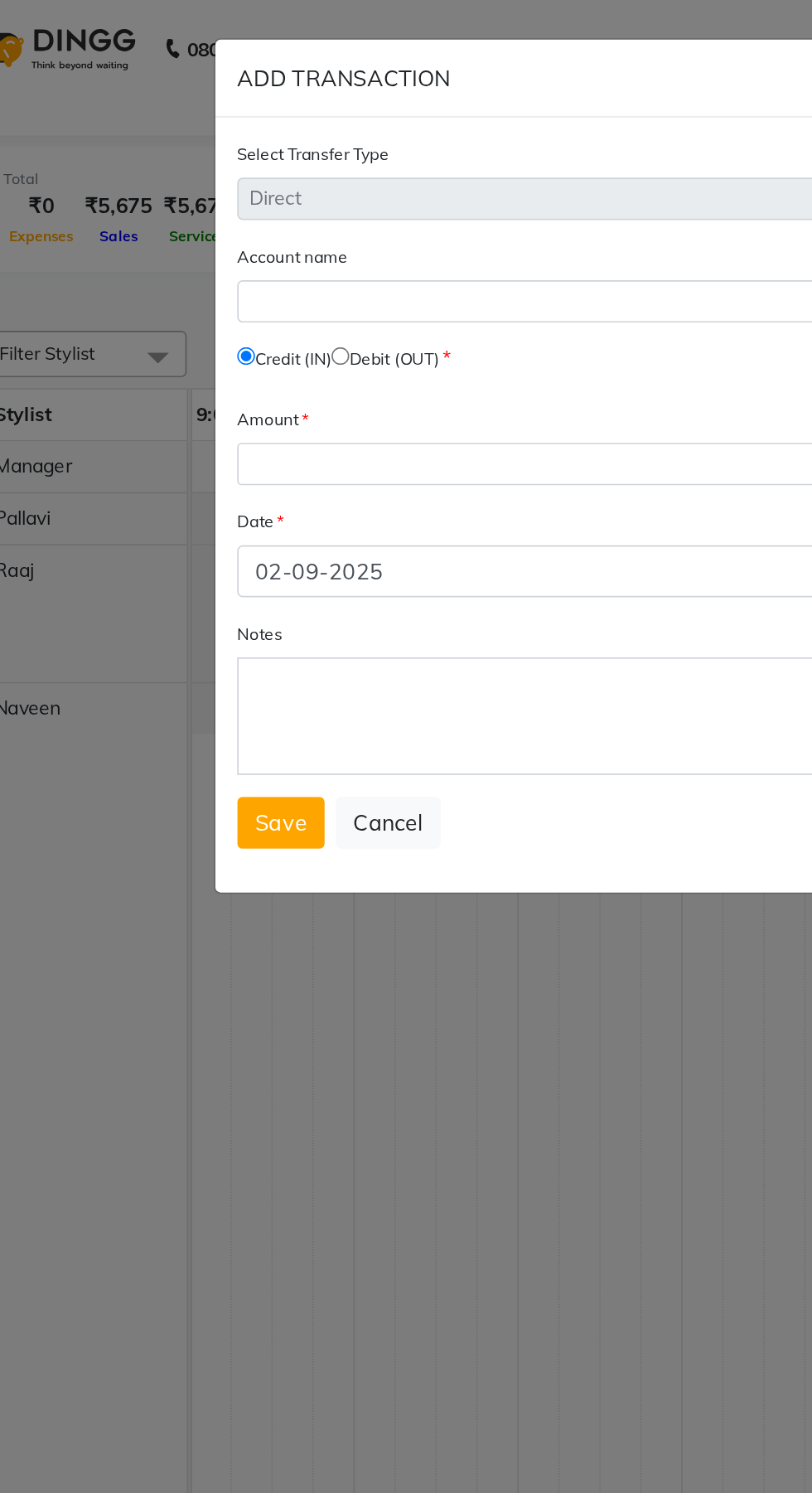
click at [281, 215] on input "radio" at bounding box center [275, 216] width 11 height 11
radio input "true"
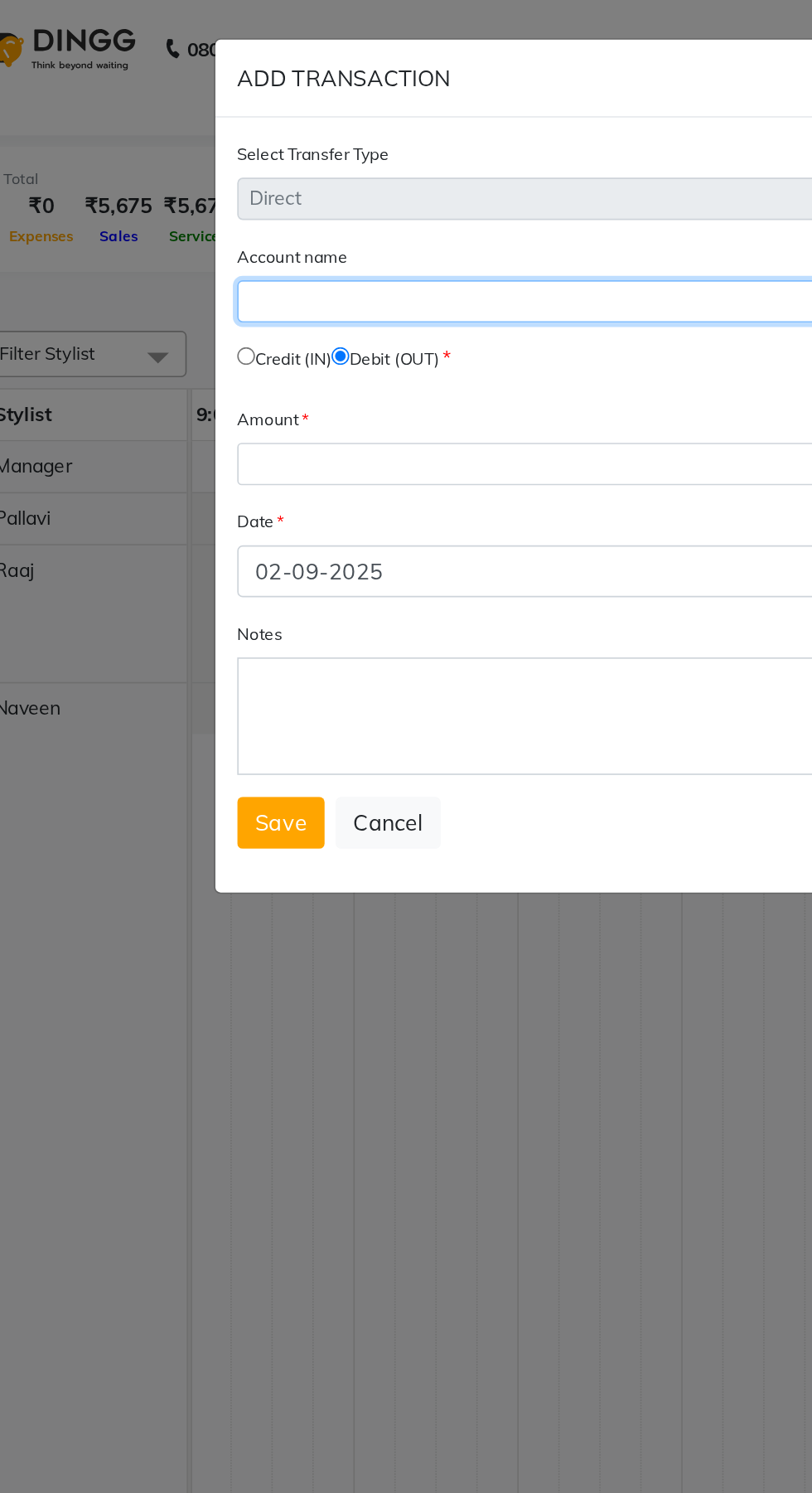
click at [361, 181] on select "Select [PERSON_NAME] Cash Icici" at bounding box center [406, 182] width 386 height 25
select select "5495"
click at [213, 170] on select "Select [PERSON_NAME] Cash Icici" at bounding box center [406, 182] width 386 height 25
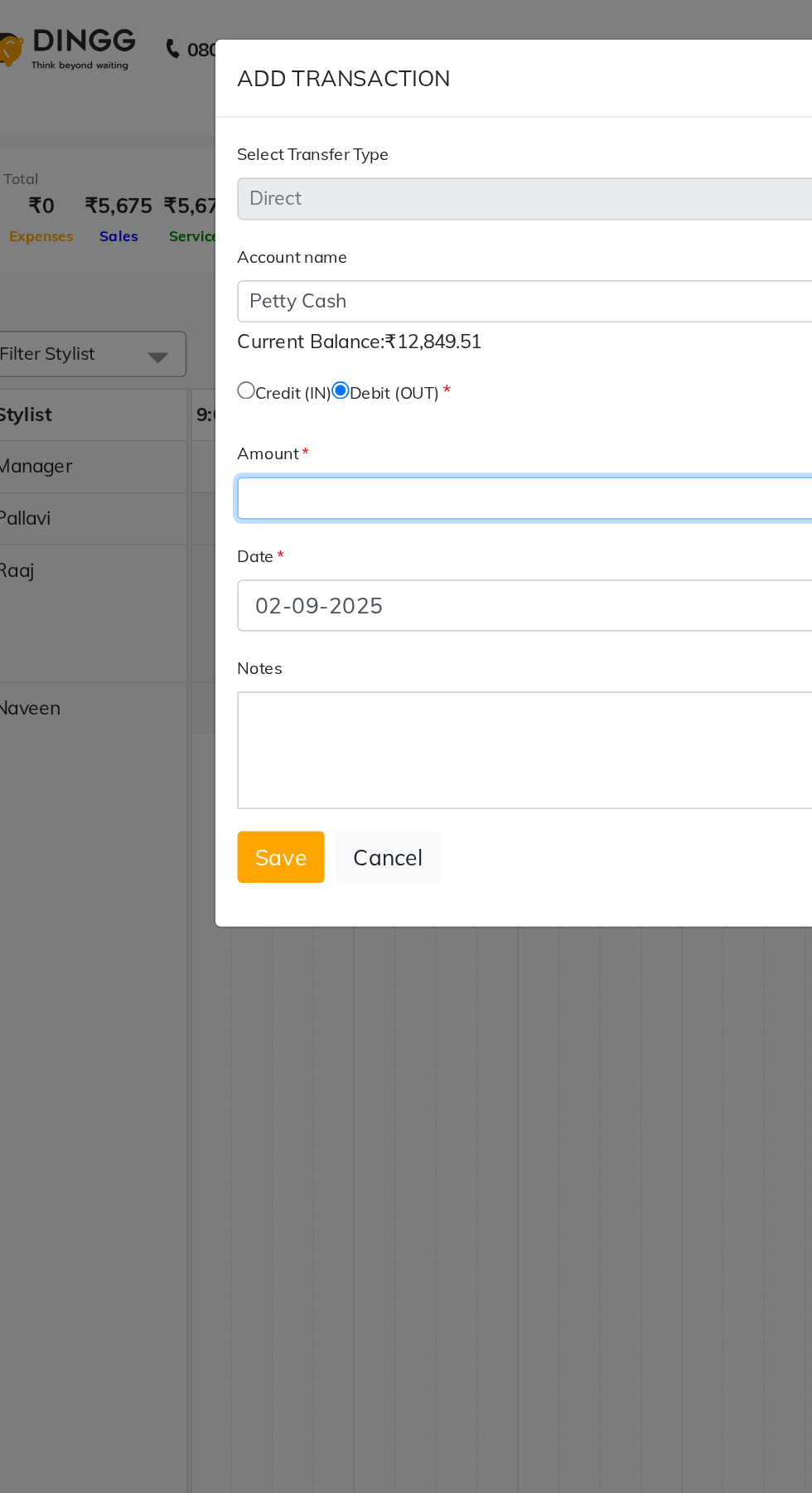
click at [329, 302] on input "number" at bounding box center [406, 302] width 386 height 25
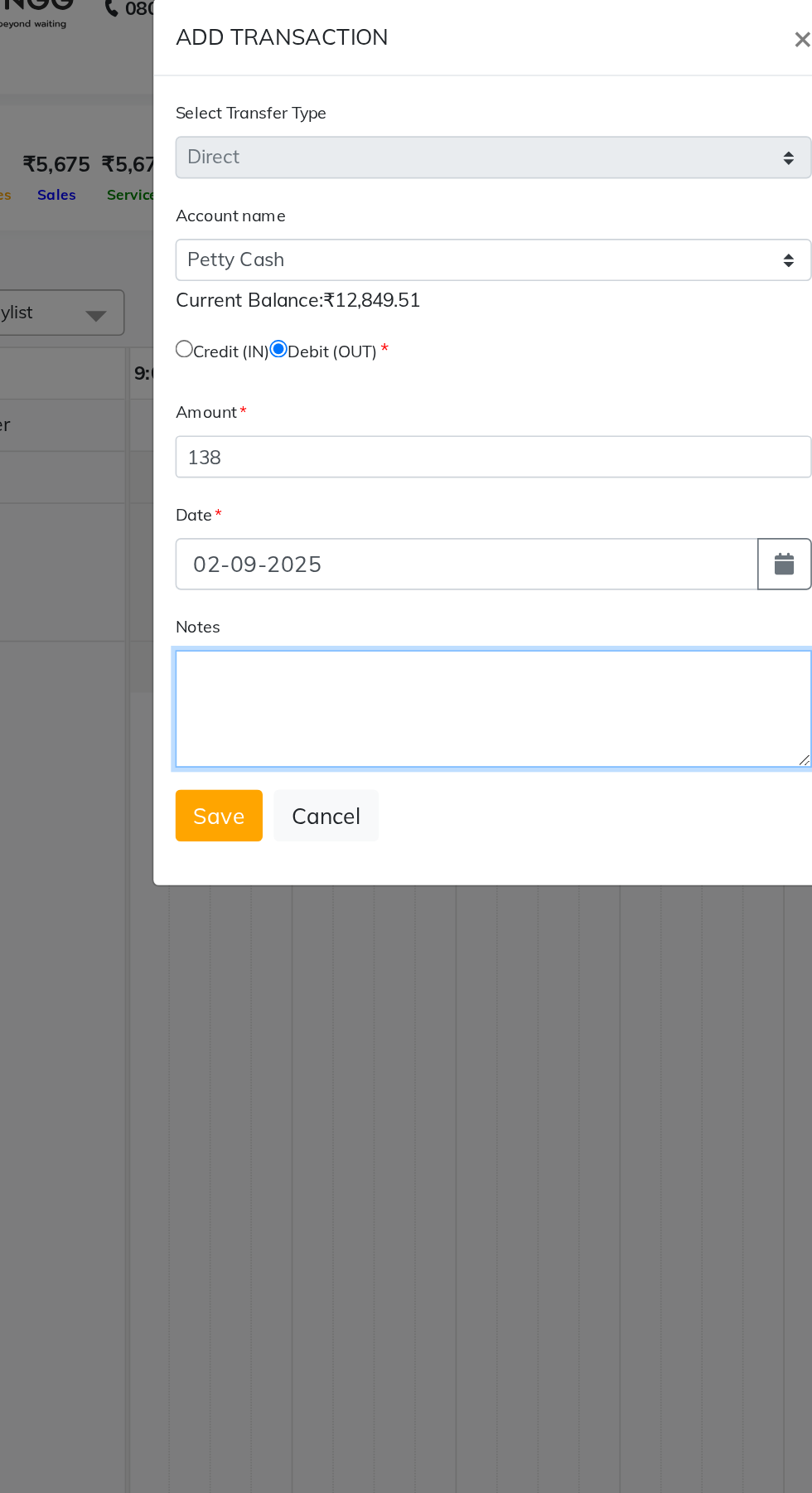
click at [350, 465] on textarea "Notes" at bounding box center [406, 455] width 386 height 71
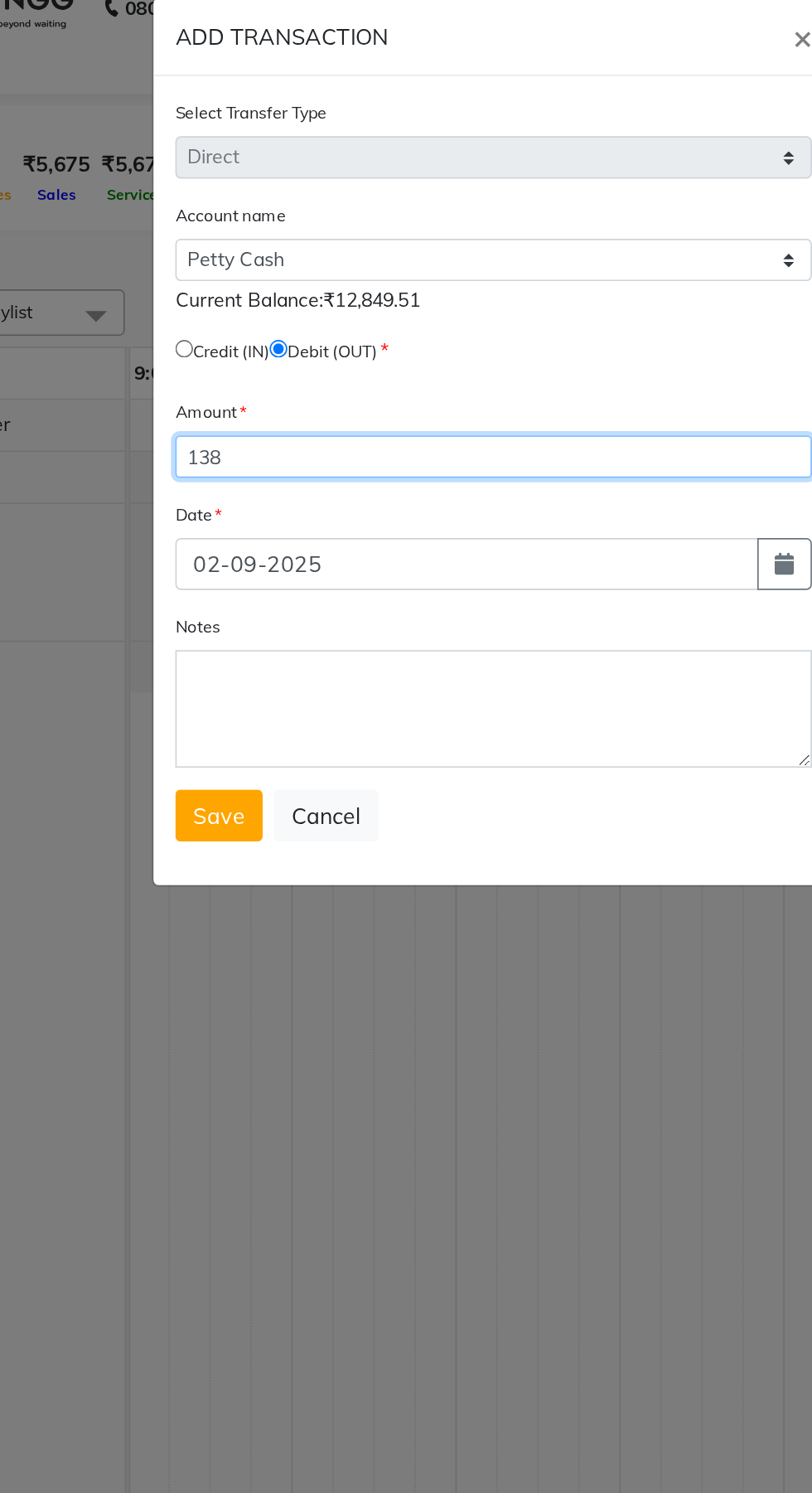
click at [353, 300] on input "138" at bounding box center [406, 302] width 386 height 25
type input "130"
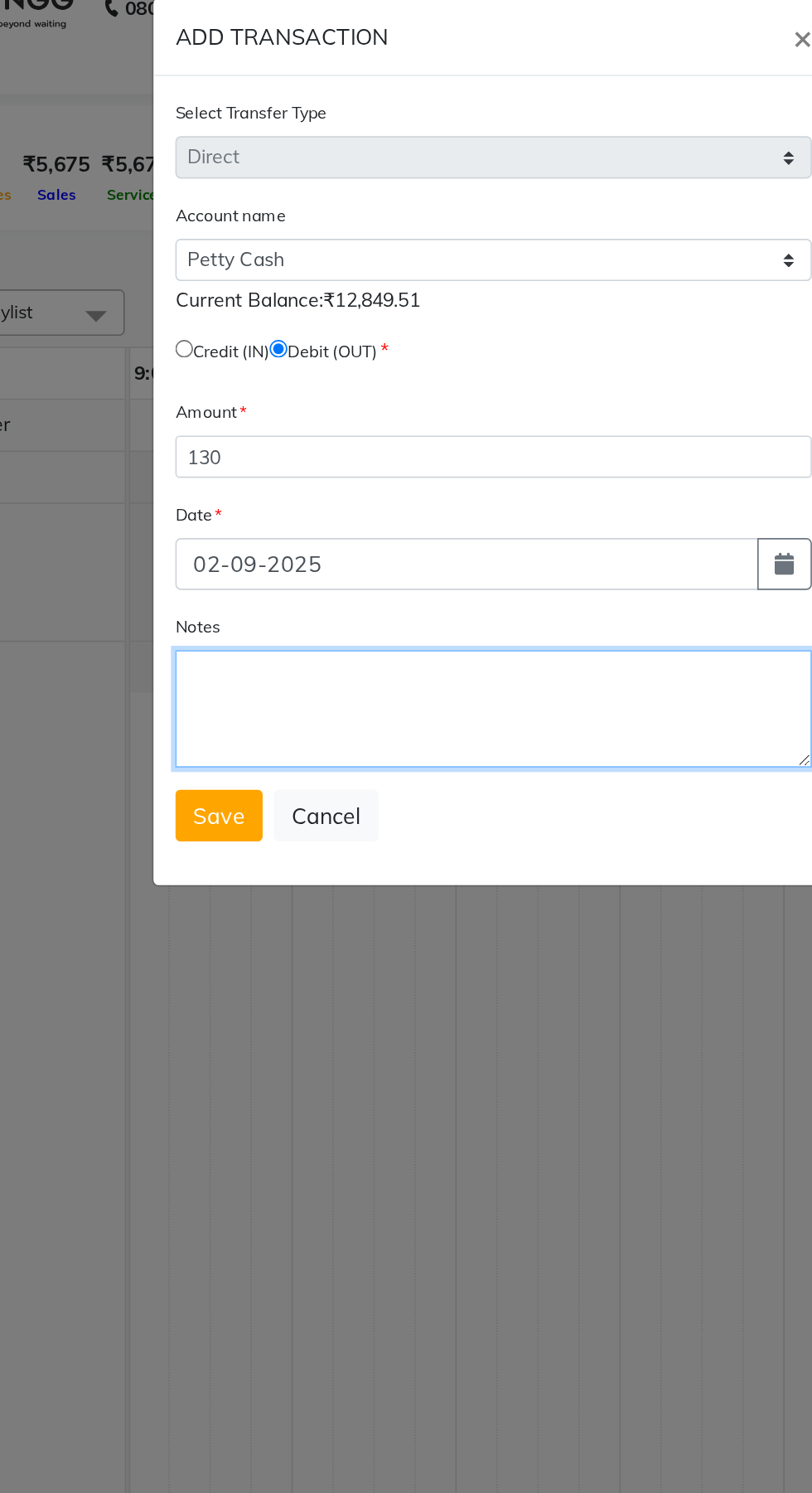
click at [361, 445] on textarea "Notes" at bounding box center [406, 455] width 386 height 71
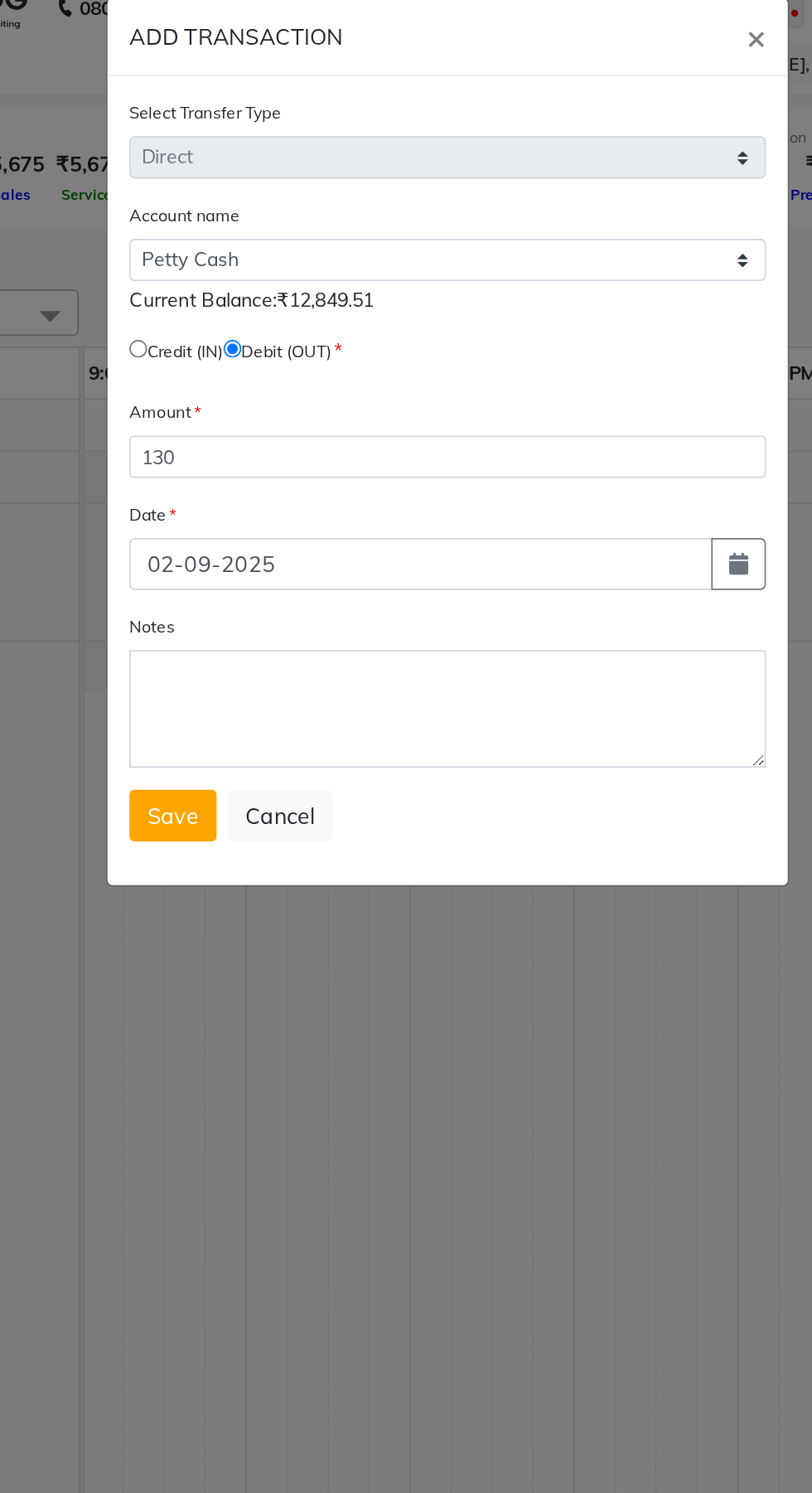
click at [318, 514] on button "Cancel" at bounding box center [304, 519] width 64 height 31
select select
radio input "false"
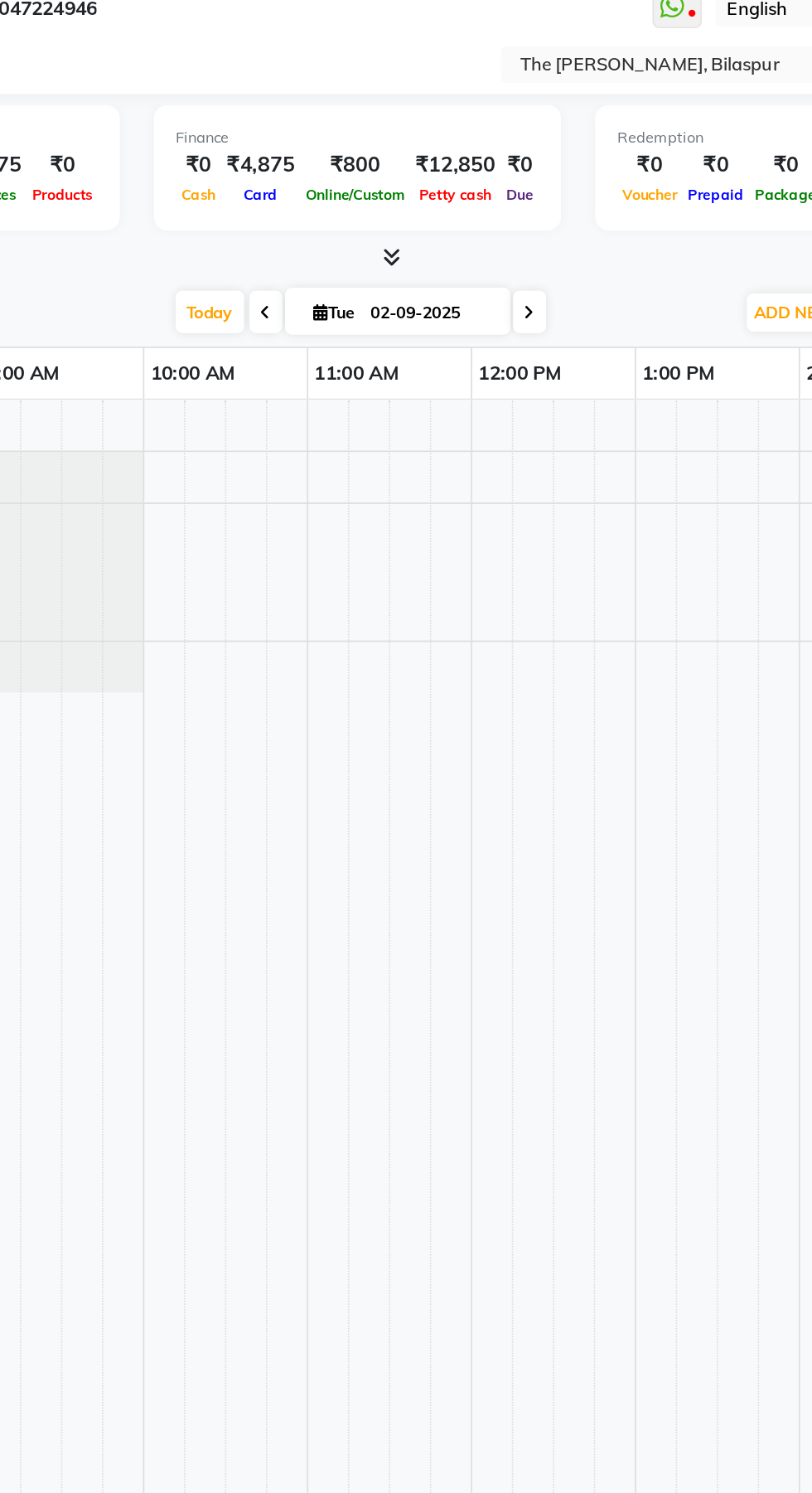
scroll to position [0, 0]
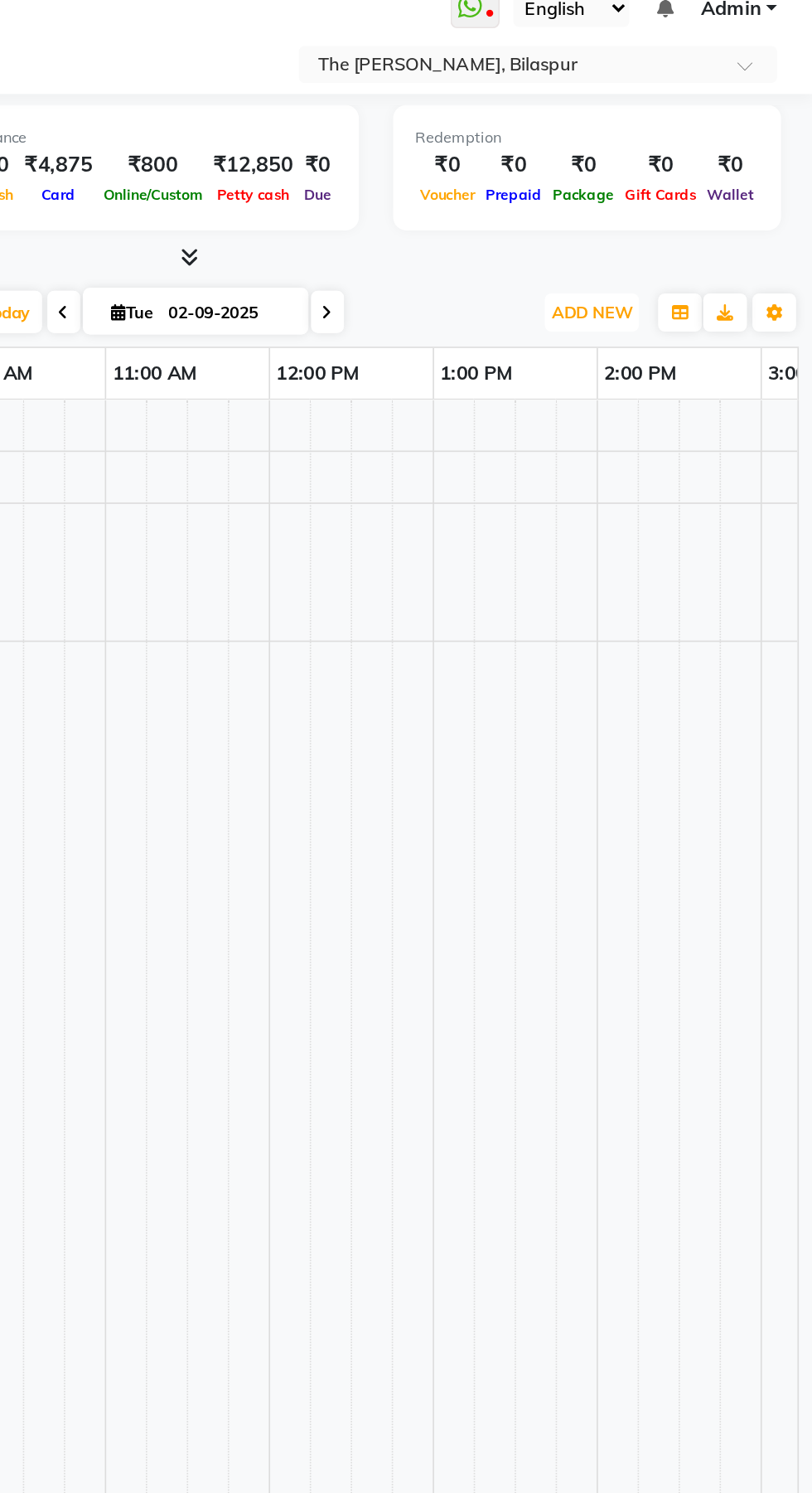
click at [676, 212] on span "ADD NEW" at bounding box center [679, 214] width 49 height 13
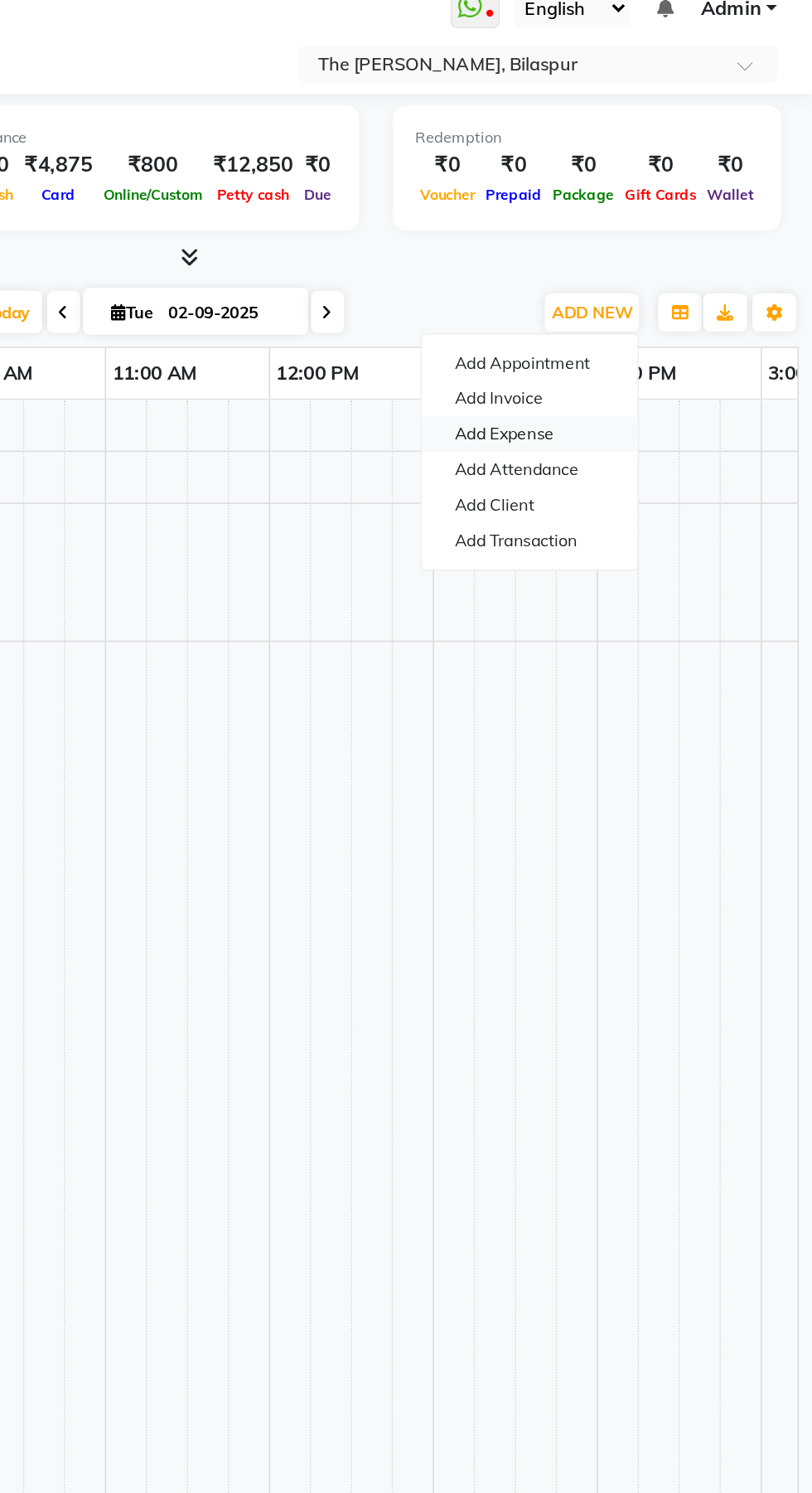
click at [652, 289] on link "Add Expense" at bounding box center [641, 288] width 131 height 21
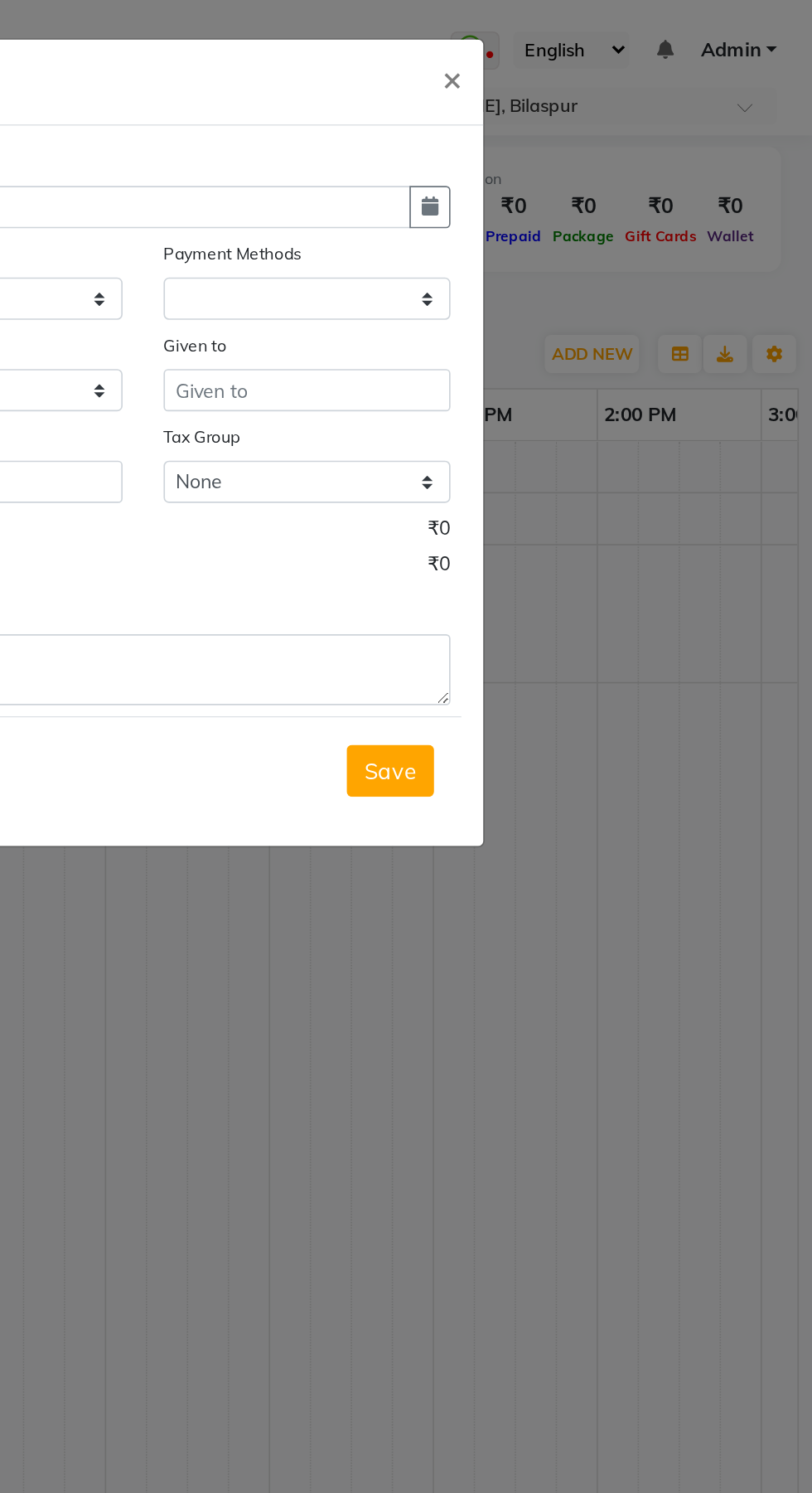
select select
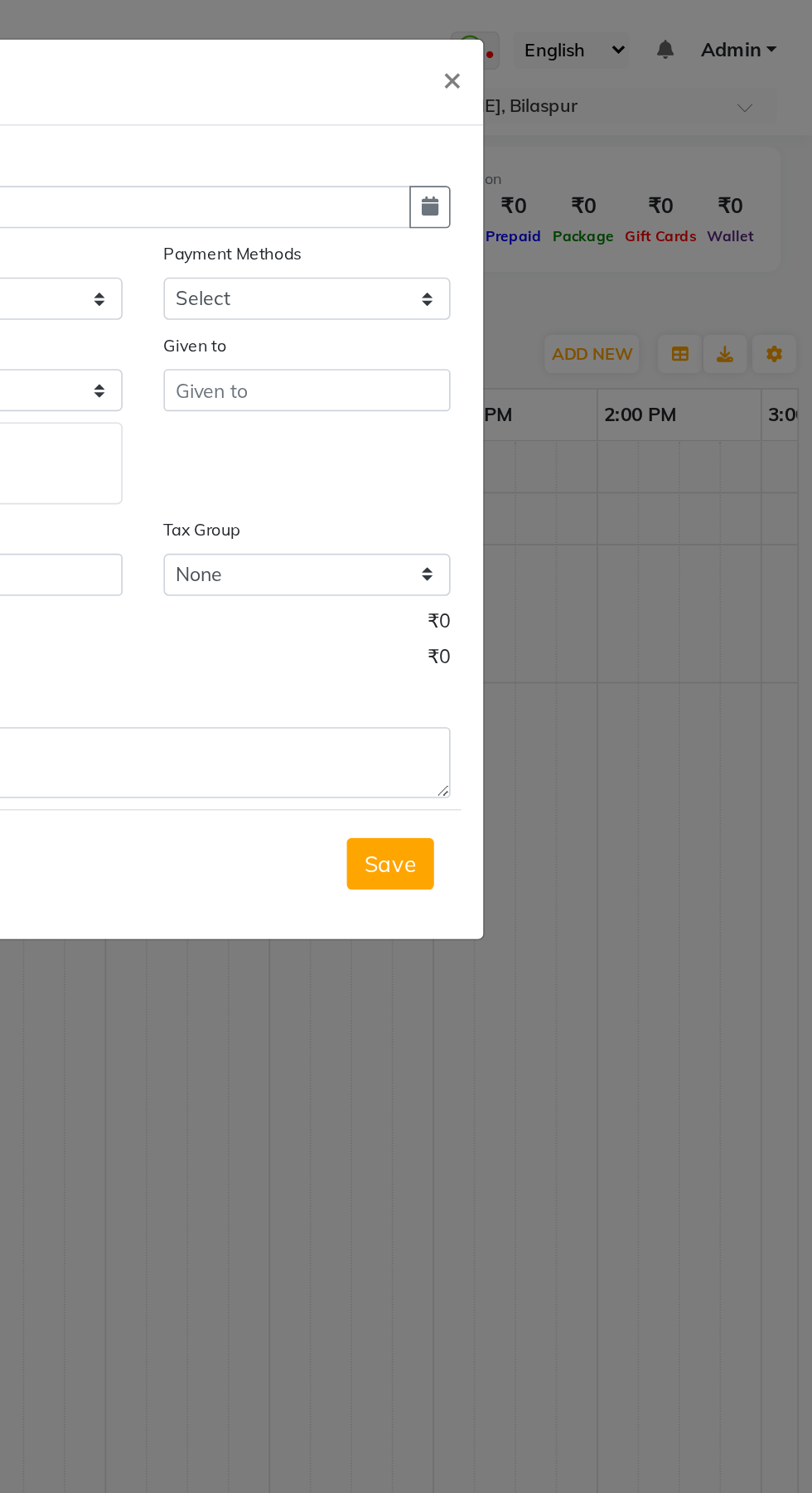
select select "1"
select select "5495"
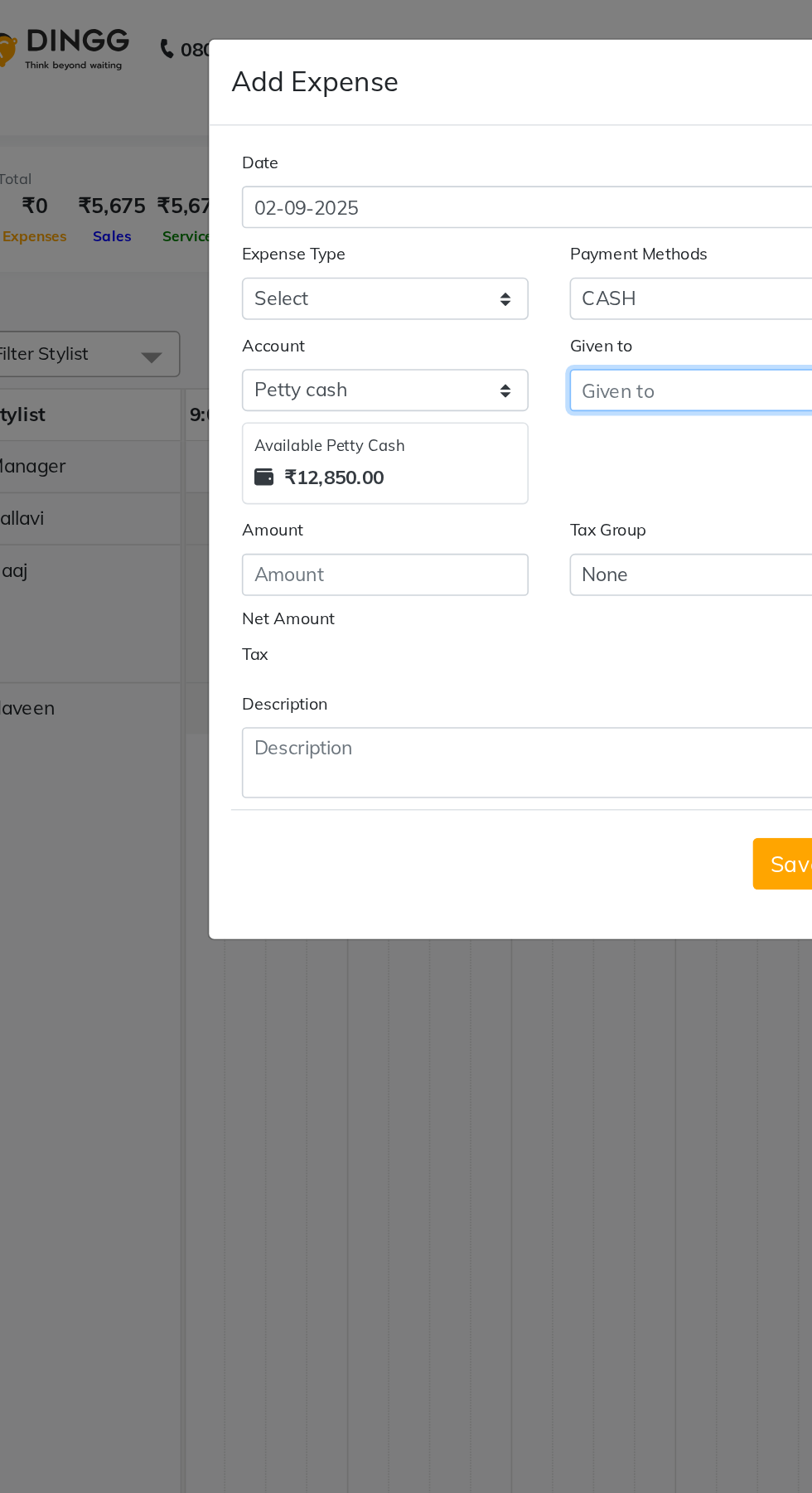
click at [480, 233] on input "text" at bounding box center [505, 237] width 174 height 25
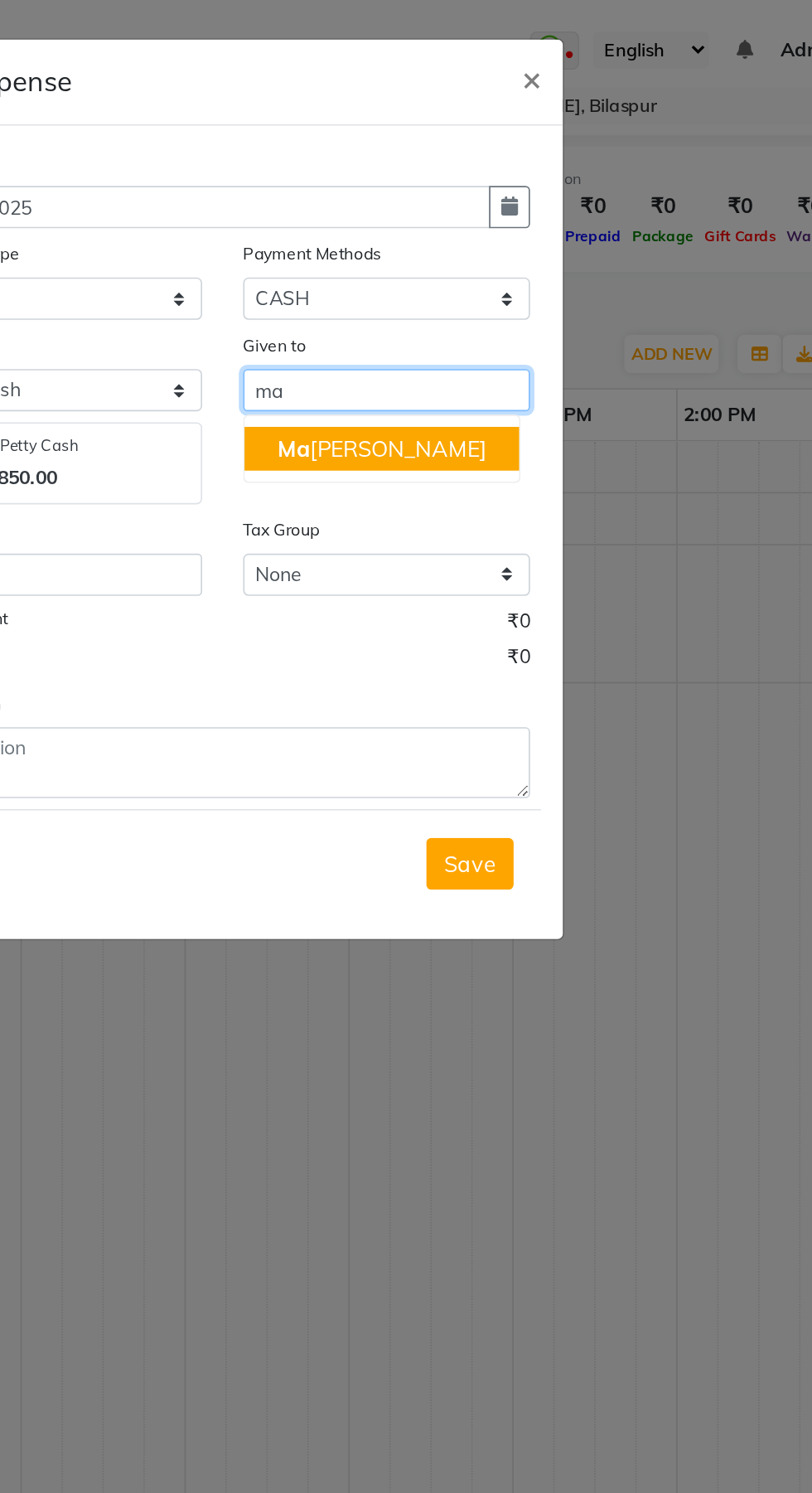
click at [507, 263] on button "Ma [PERSON_NAME]" at bounding box center [502, 272] width 166 height 26
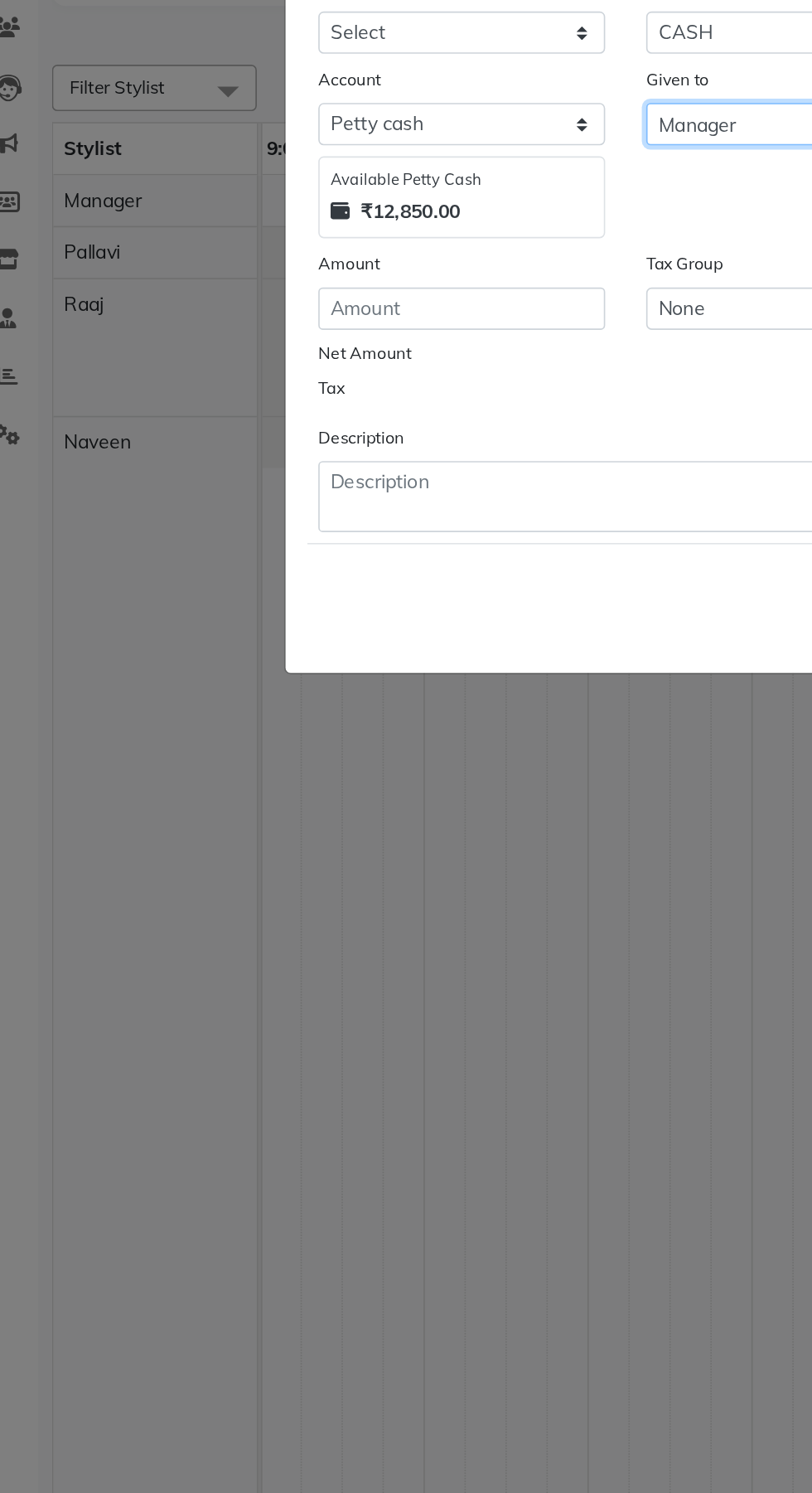
type input "Manager"
click at [342, 353] on input "number" at bounding box center [306, 349] width 174 height 25
type input "130"
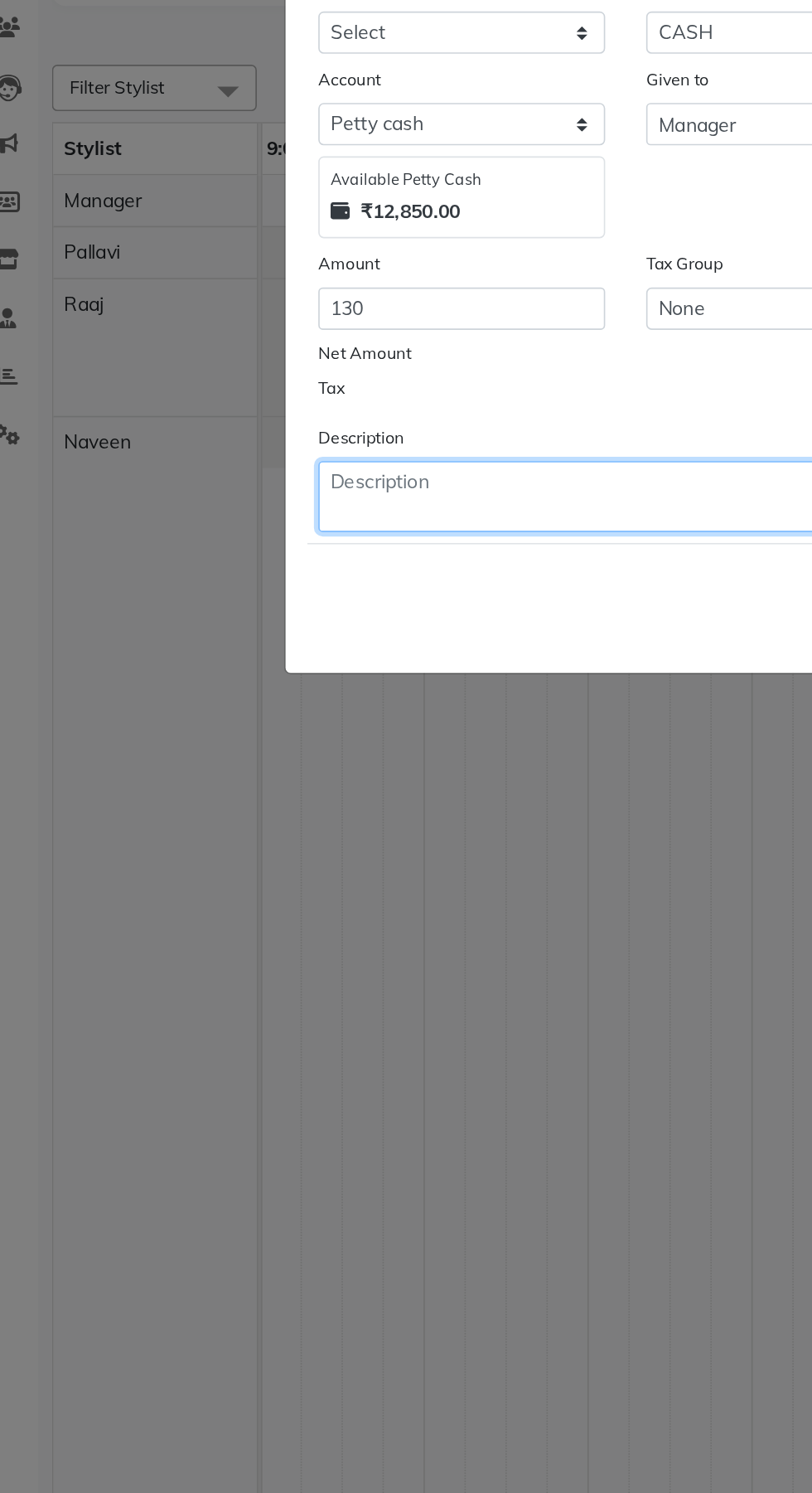
click at [321, 462] on textarea at bounding box center [406, 463] width 372 height 43
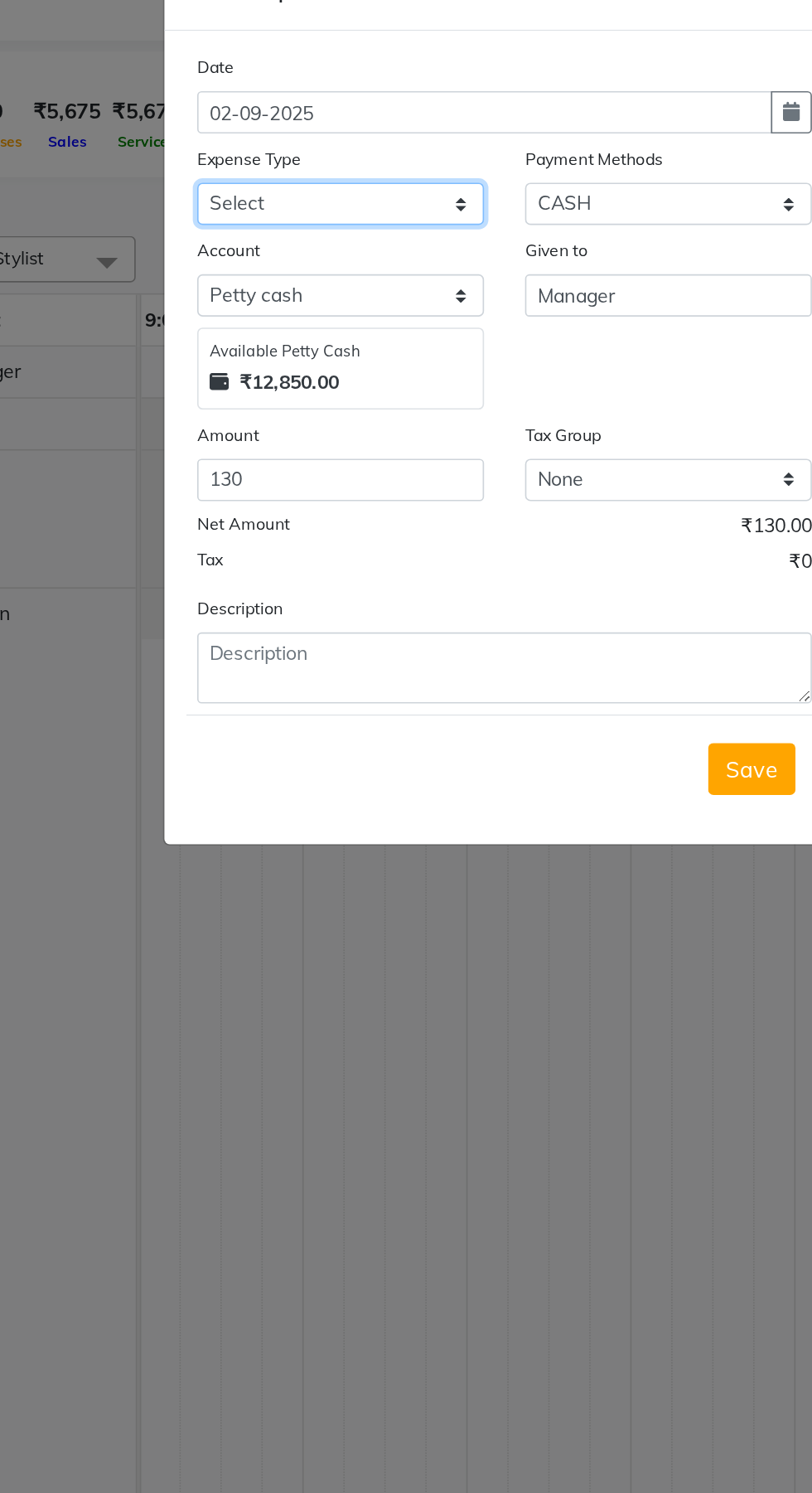
click at [339, 185] on select "Select Advance Salary Bank charges Car maintenance Cash transfer to bank Cash t…" at bounding box center [306, 181] width 174 height 25
select select "12"
click at [220, 168] on select "Select Advance Salary Bank charges Car maintenance Cash transfer to bank Cash t…" at bounding box center [306, 181] width 174 height 25
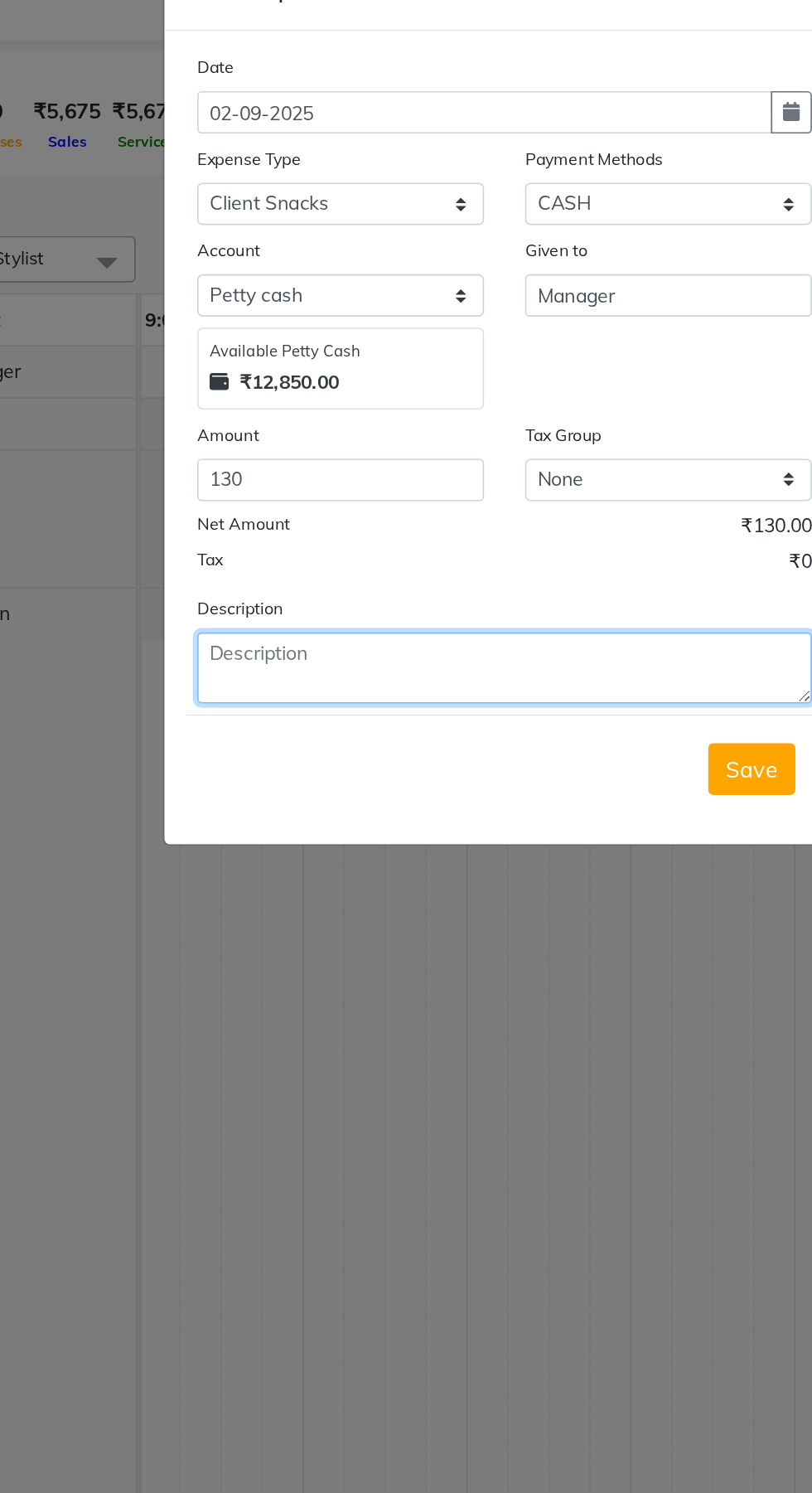
click at [378, 457] on textarea at bounding box center [406, 463] width 372 height 43
click at [250, 452] on textarea "Client snacks" at bounding box center [406, 463] width 372 height 43
type textarea "2 Client snacks"
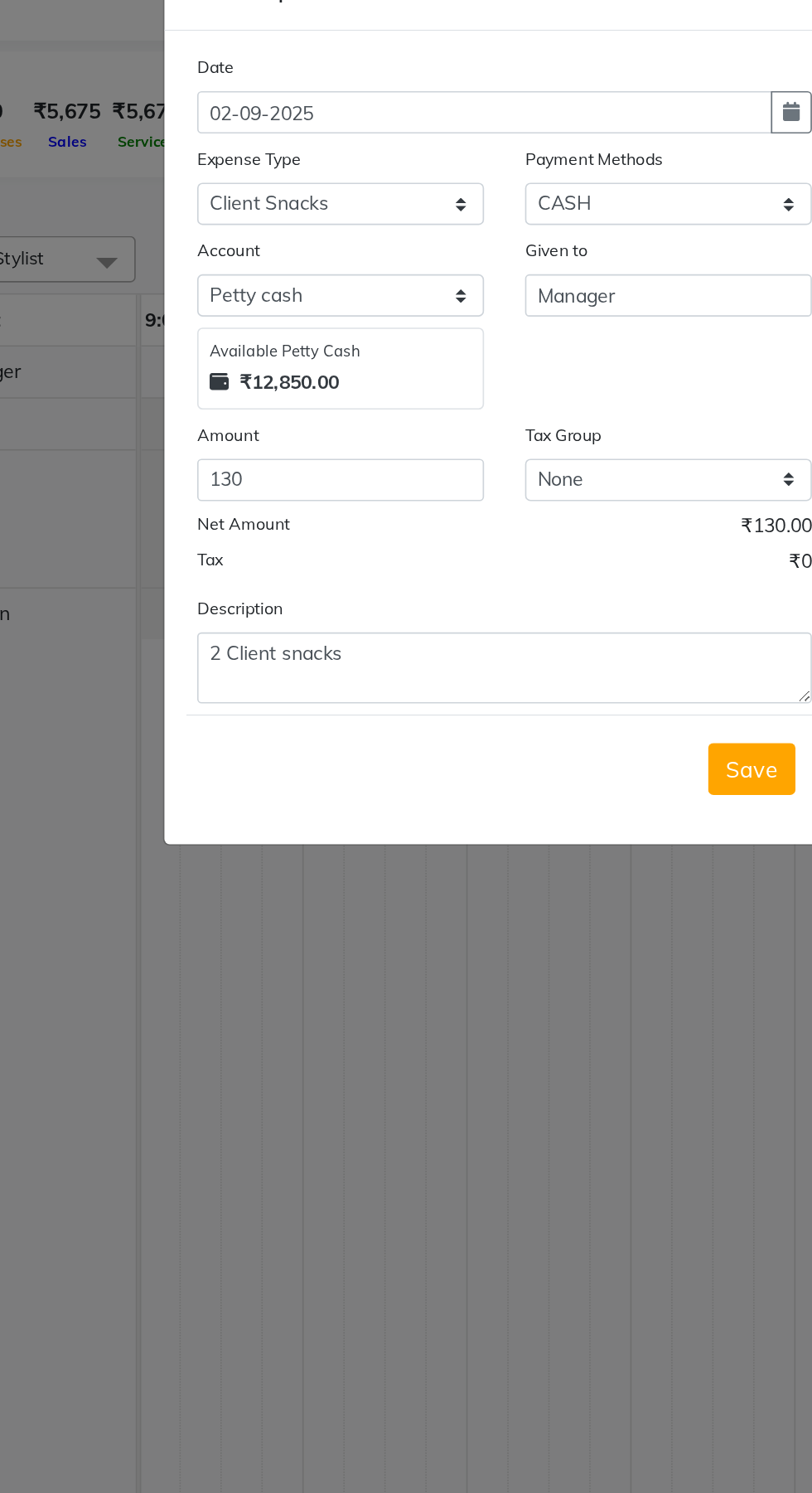
click at [565, 529] on span "Save" at bounding box center [556, 524] width 31 height 17
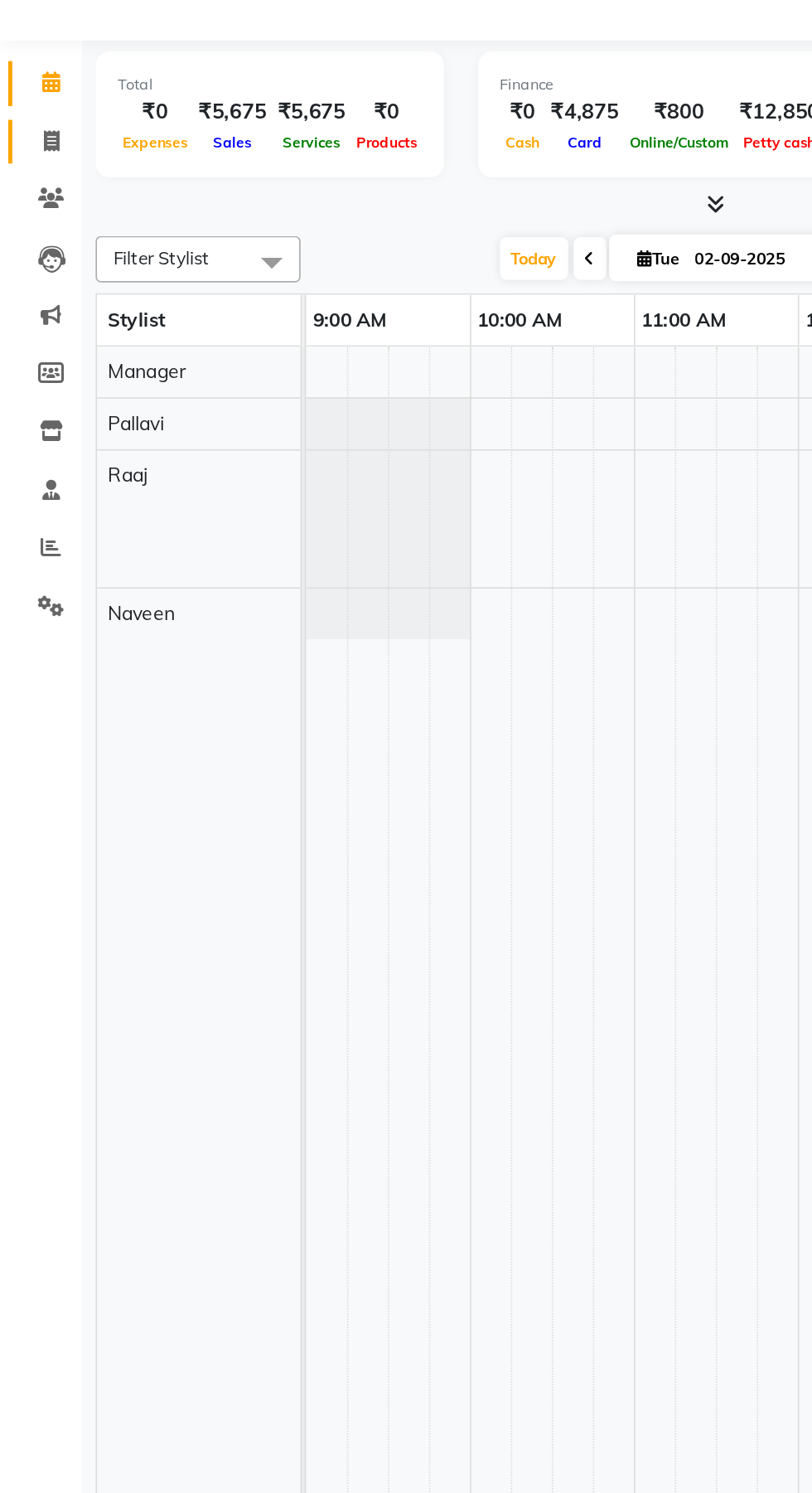
click at [27, 146] on icon at bounding box center [31, 143] width 9 height 13
select select "service"
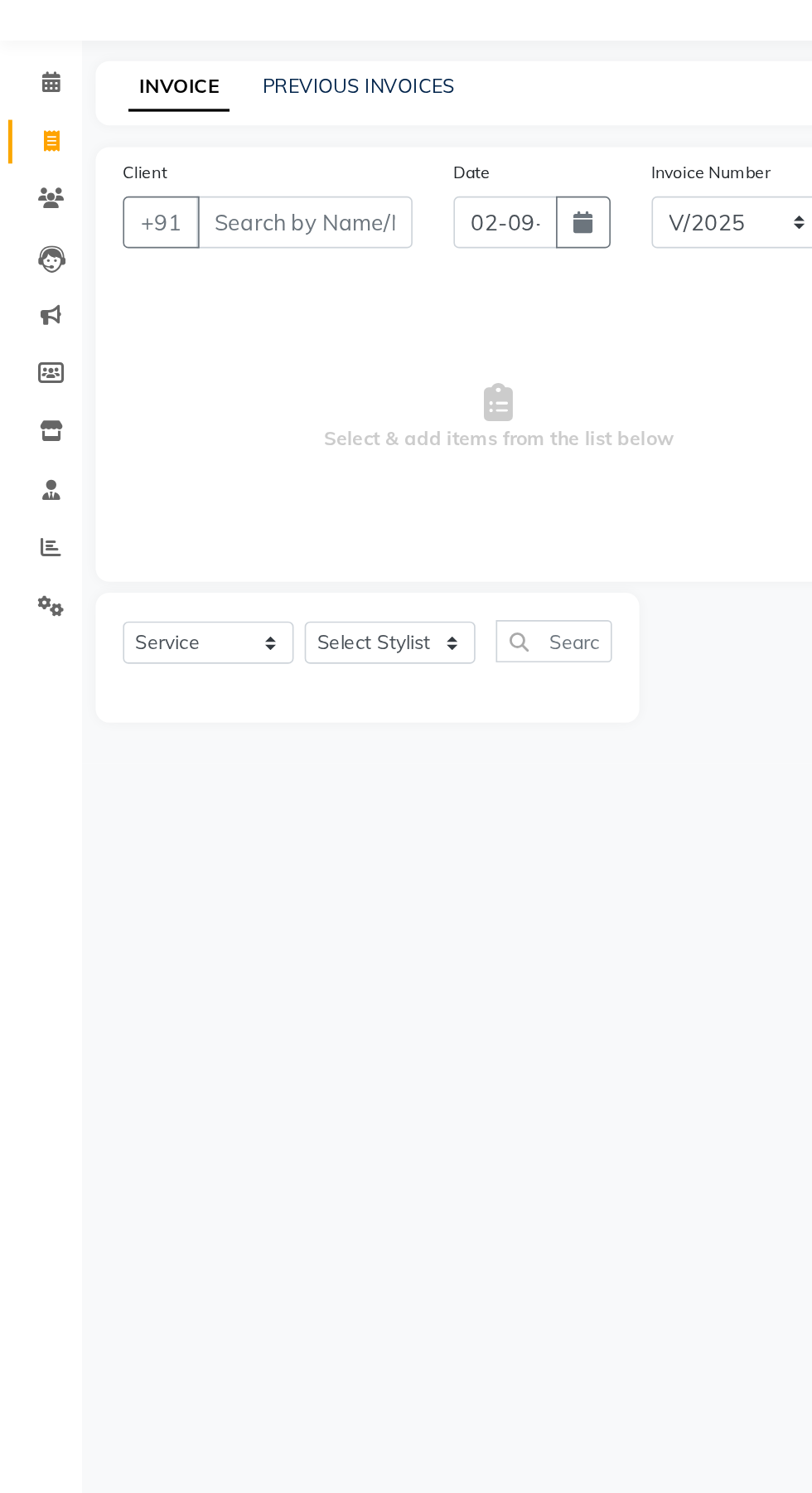
select select "6473"
type input "0911"
click at [29, 111] on icon at bounding box center [31, 107] width 11 height 13
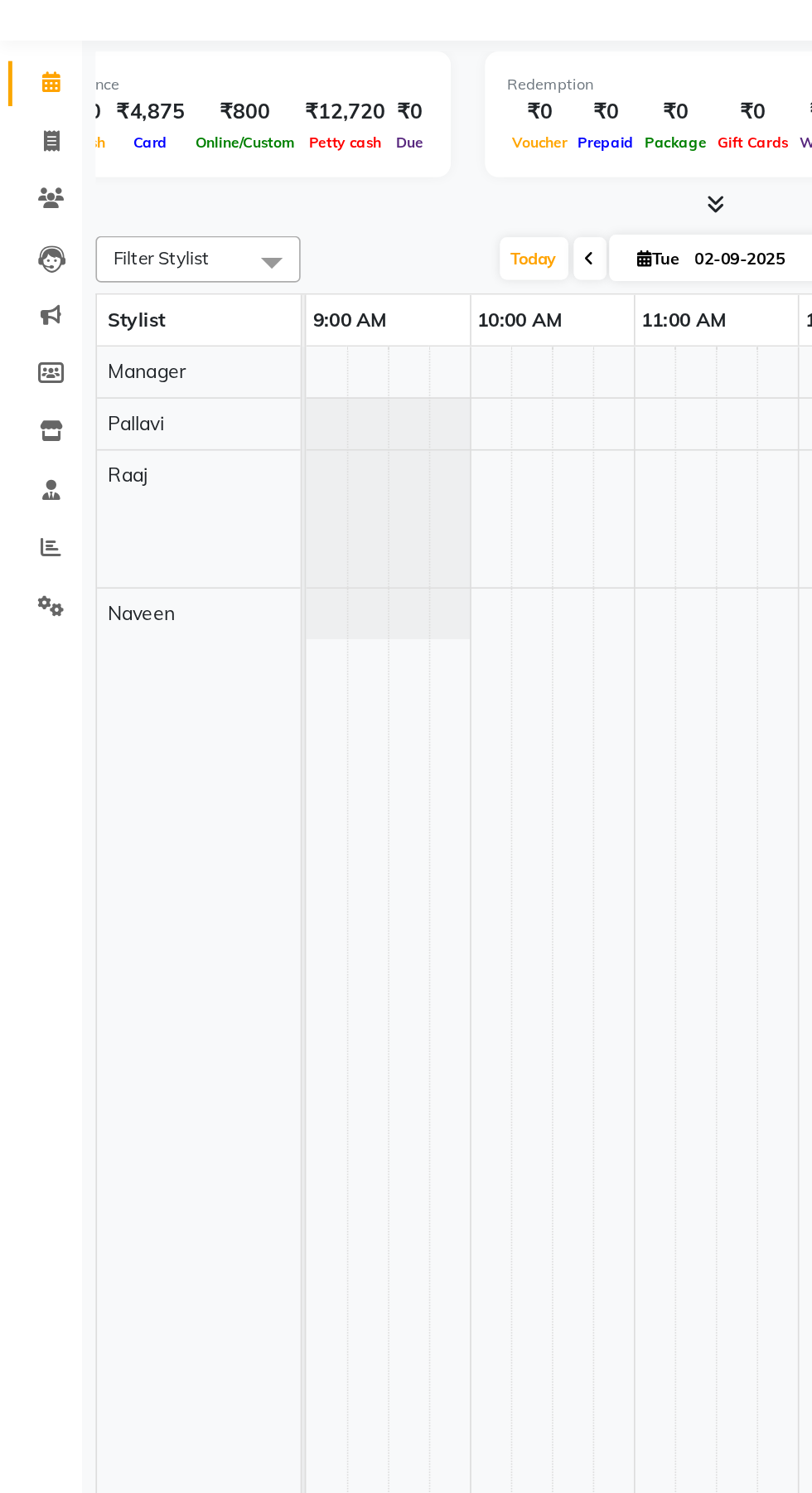
scroll to position [0, 267]
